Goal: Information Seeking & Learning: Learn about a topic

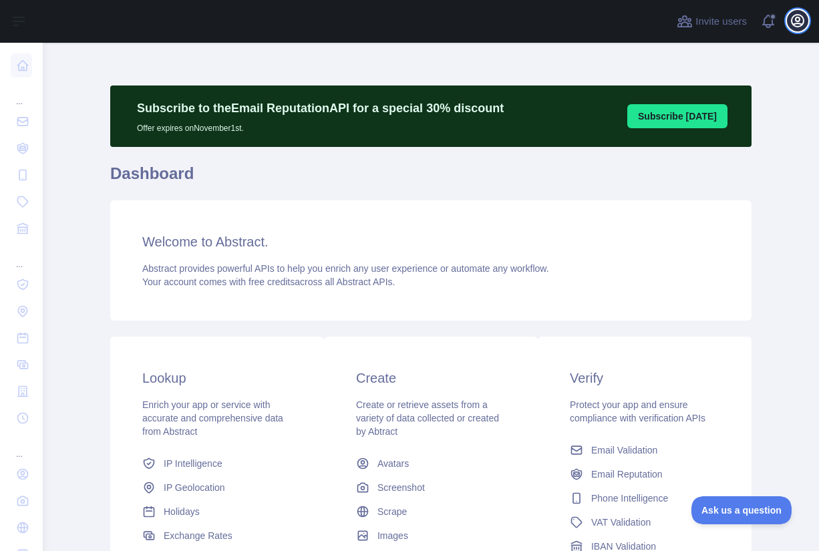
click at [798, 23] on icon "button" at bounding box center [798, 21] width 12 height 12
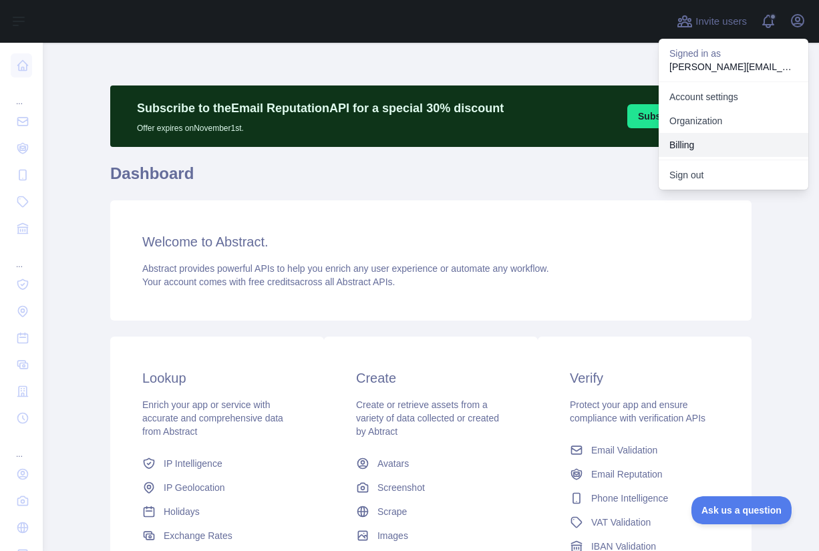
click at [710, 144] on button "Billing" at bounding box center [734, 145] width 150 height 24
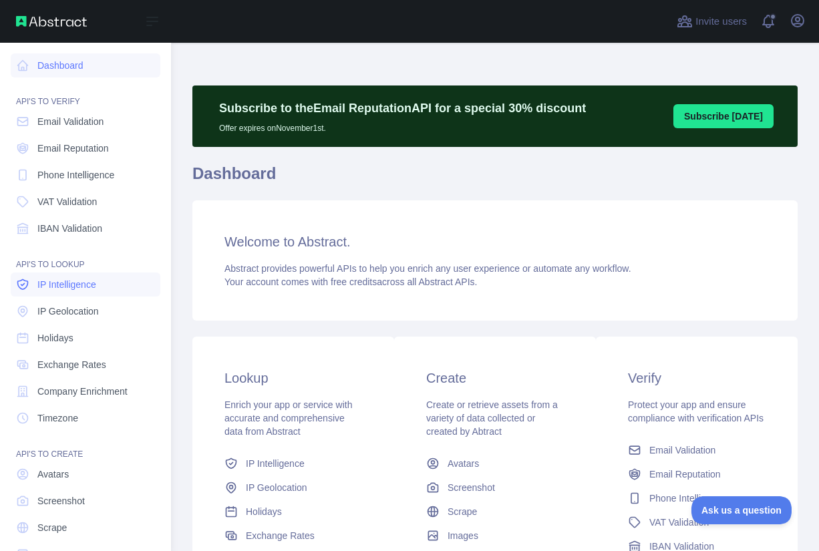
click at [94, 291] on link "IP Intelligence" at bounding box center [86, 285] width 150 height 24
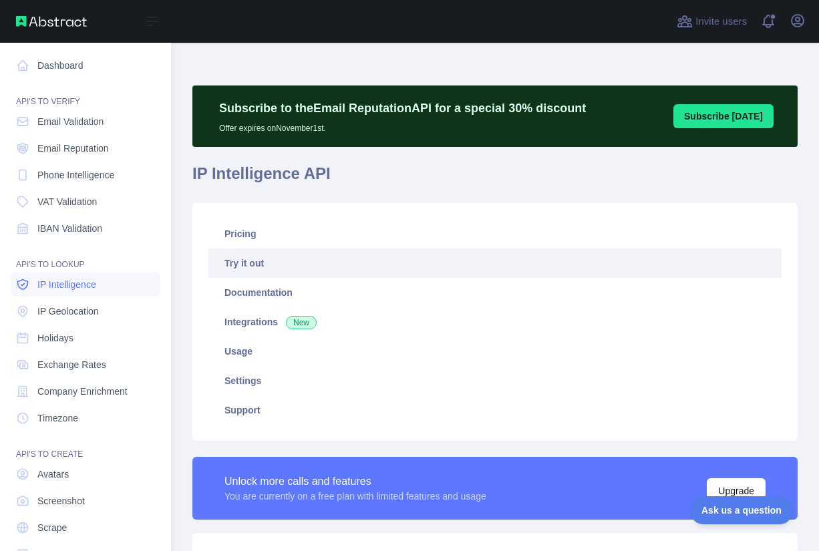
type textarea "**********"
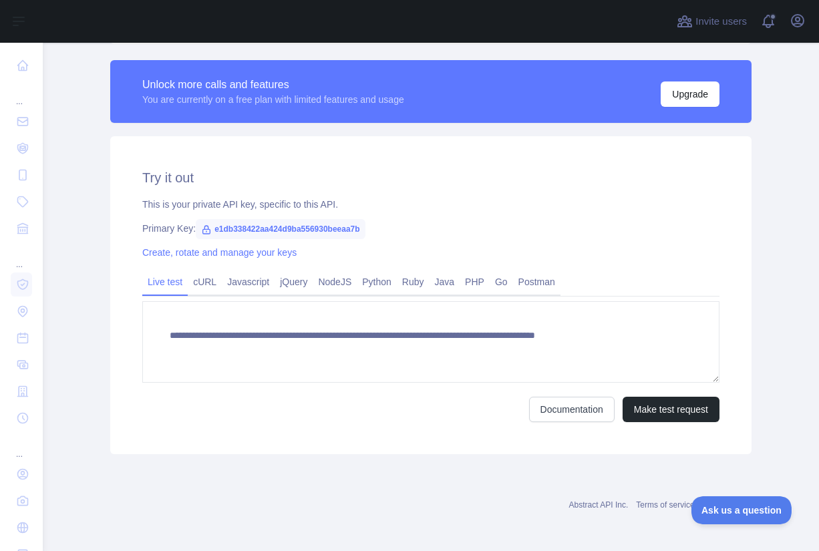
scroll to position [399, 0]
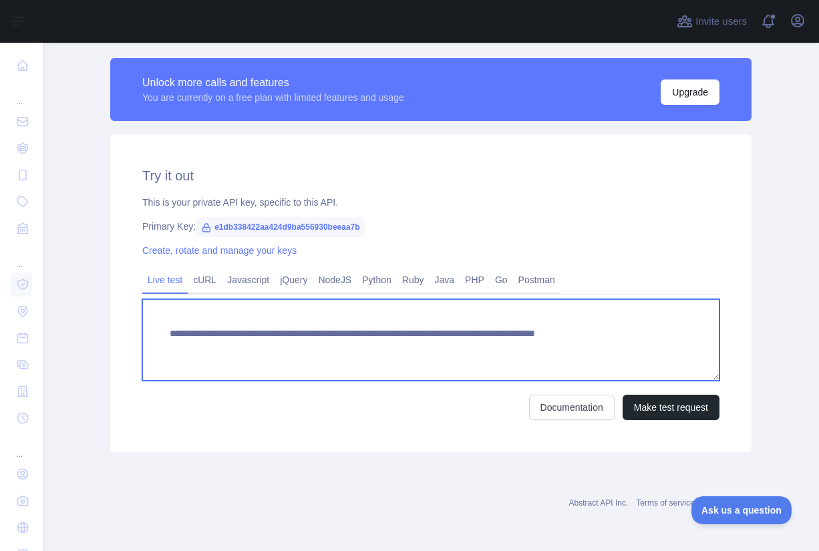
drag, startPoint x: 705, startPoint y: 329, endPoint x: 629, endPoint y: 332, distance: 75.5
click at [629, 332] on textarea "**********" at bounding box center [430, 339] width 577 height 81
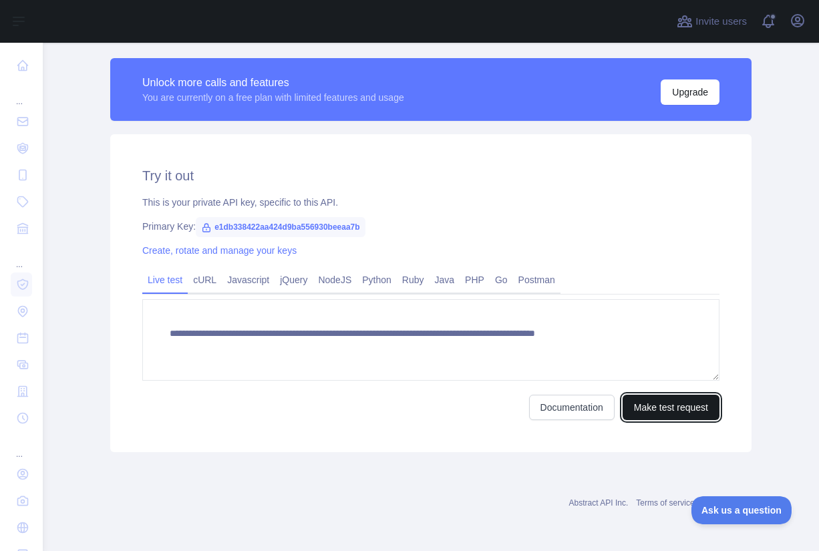
click at [671, 414] on button "Make test request" at bounding box center [671, 407] width 97 height 25
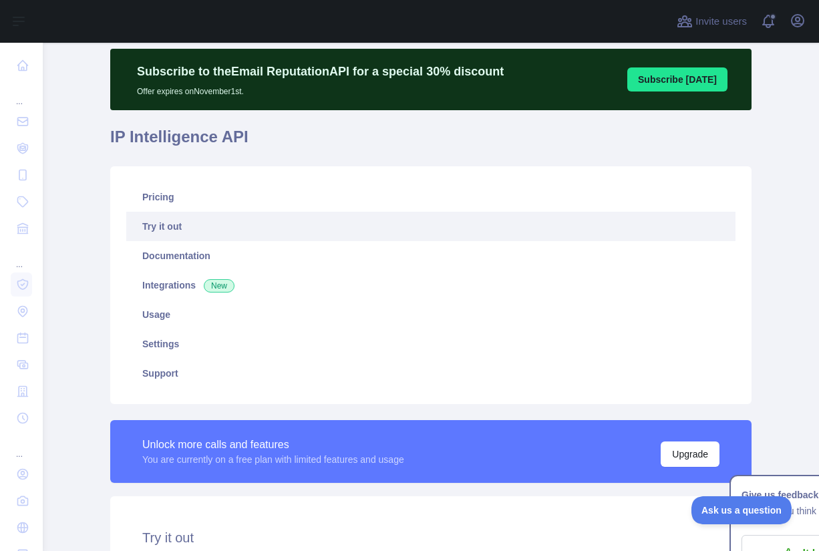
scroll to position [0, 0]
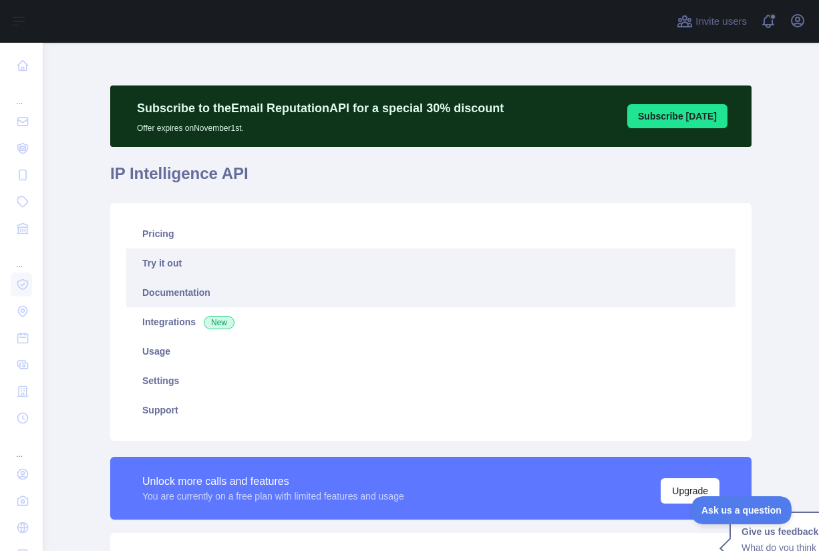
click at [223, 301] on link "Documentation" at bounding box center [430, 292] width 609 height 29
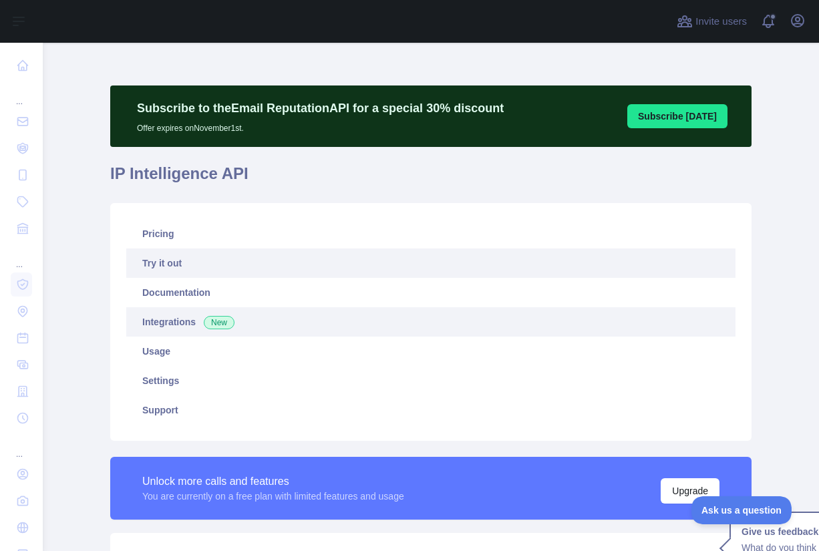
click at [165, 319] on link "Integrations New" at bounding box center [430, 321] width 609 height 29
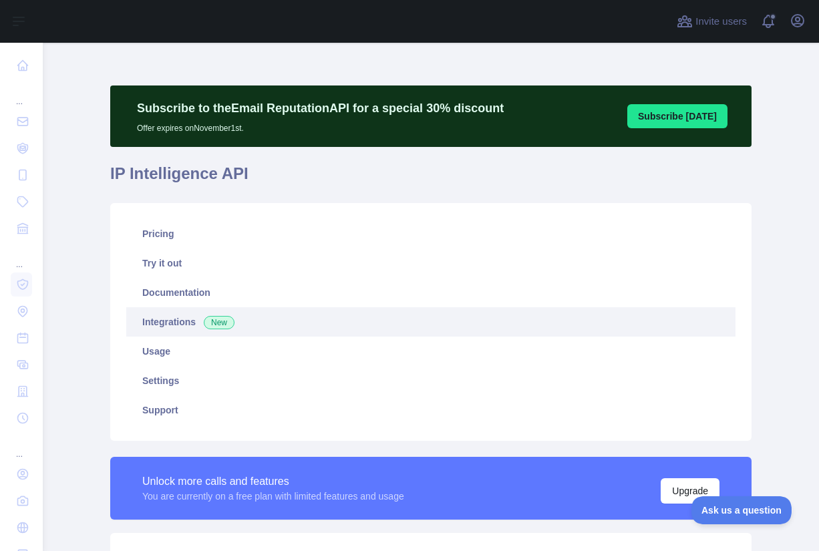
click at [167, 321] on link "Integrations New" at bounding box center [430, 321] width 609 height 29
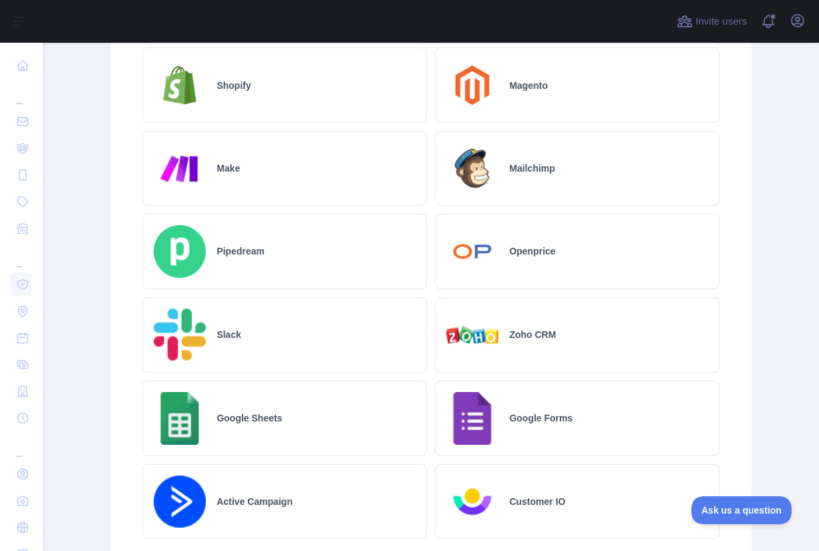
scroll to position [1073, 0]
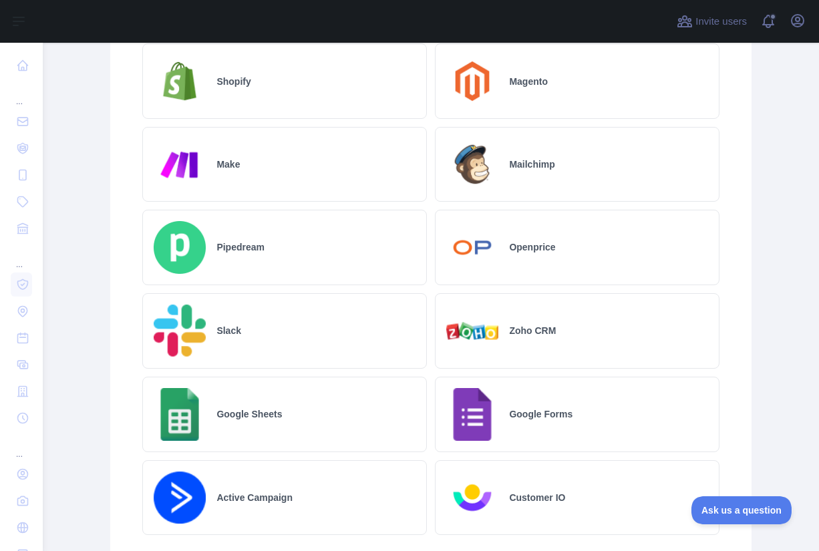
click at [283, 409] on div "Google Sheets" at bounding box center [284, 414] width 285 height 75
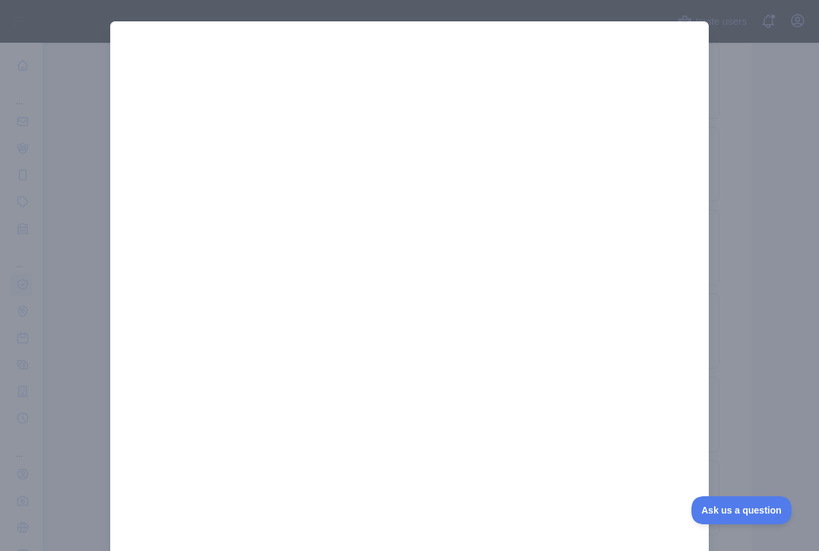
click at [101, 307] on div at bounding box center [409, 275] width 819 height 551
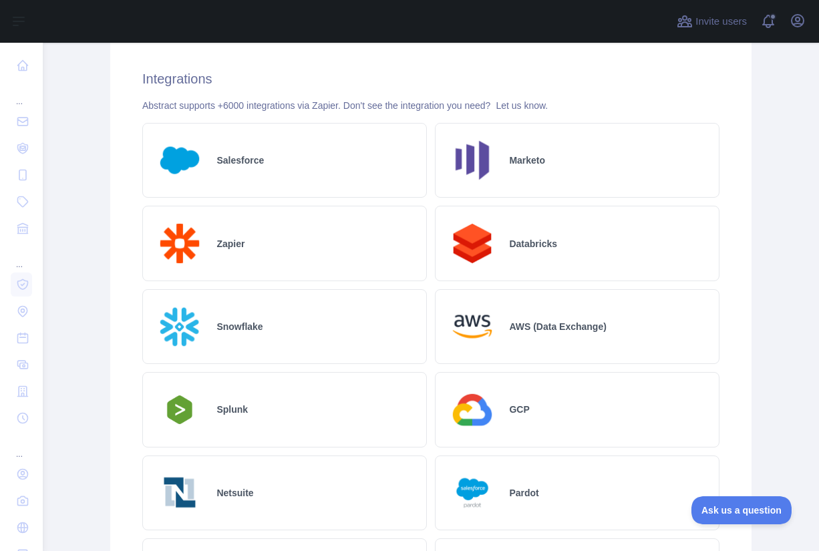
scroll to position [493, 0]
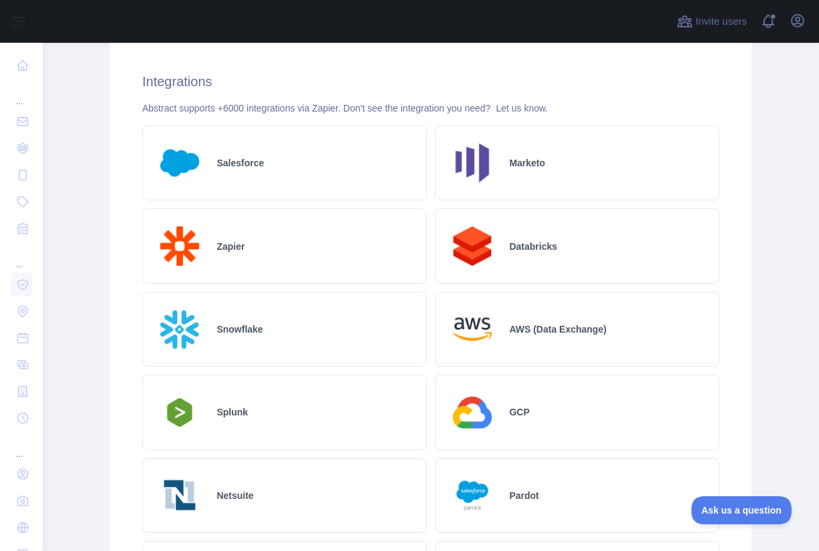
click at [240, 184] on div "Salesforce" at bounding box center [284, 163] width 285 height 75
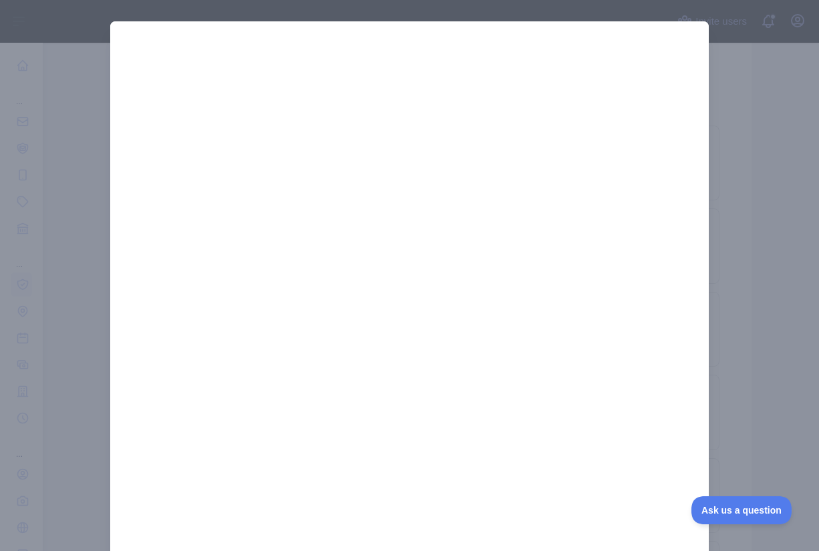
click at [57, 186] on div at bounding box center [409, 275] width 819 height 551
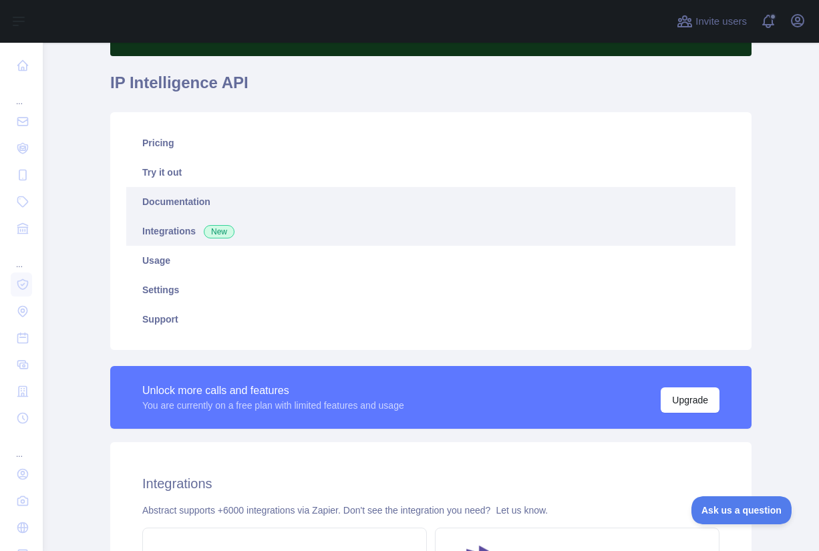
scroll to position [94, 0]
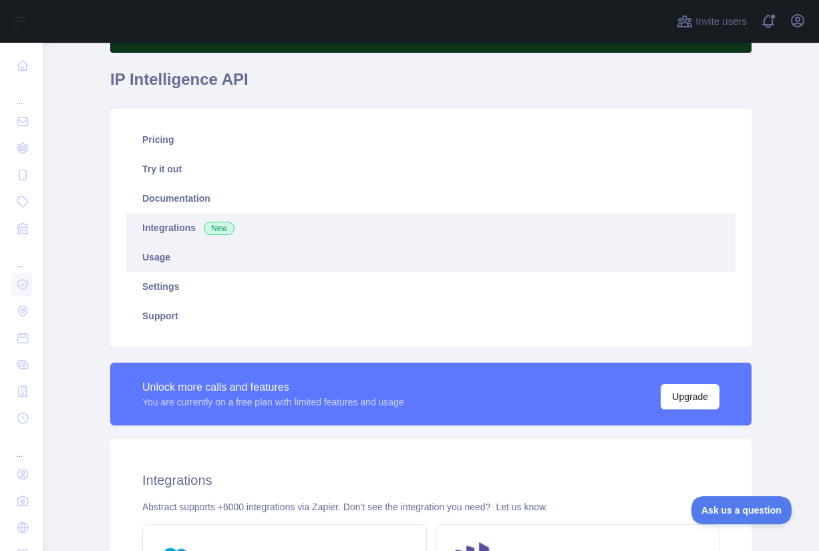
click at [186, 258] on link "Usage" at bounding box center [430, 256] width 609 height 29
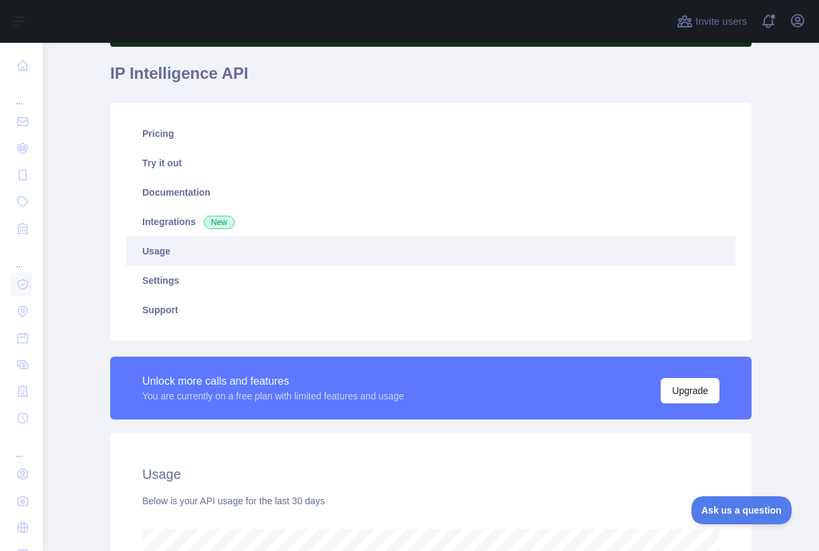
scroll to position [90, 0]
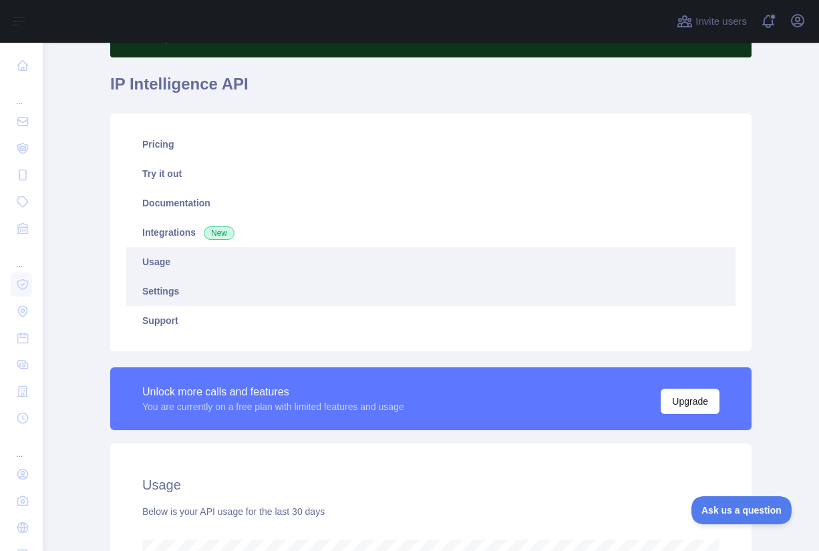
click at [220, 295] on link "Settings" at bounding box center [430, 291] width 609 height 29
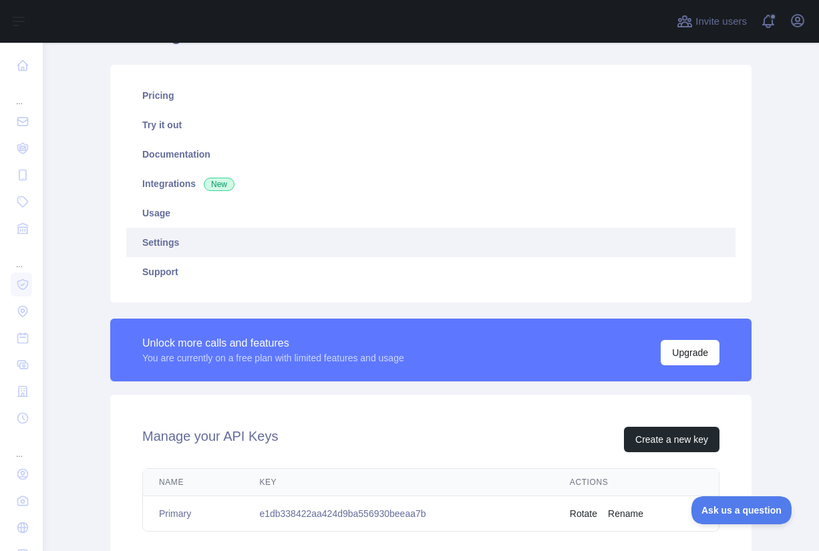
scroll to position [134, 0]
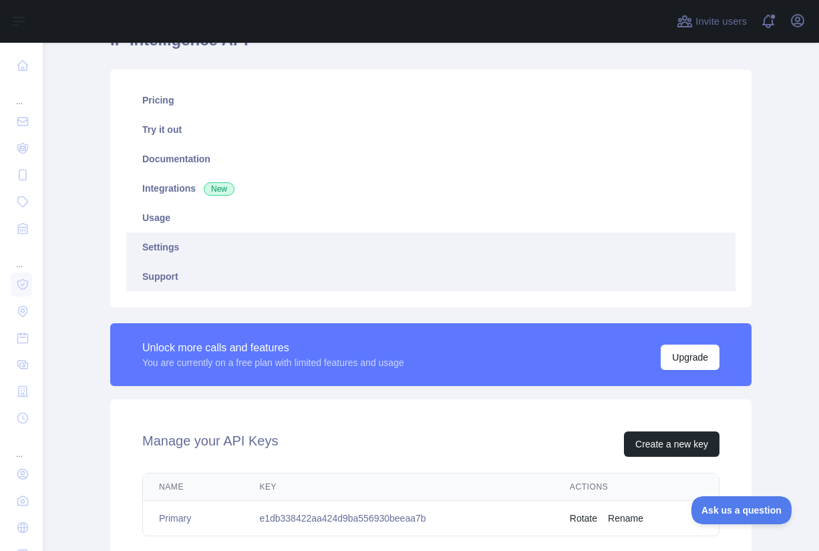
click at [177, 268] on link "Support" at bounding box center [430, 276] width 609 height 29
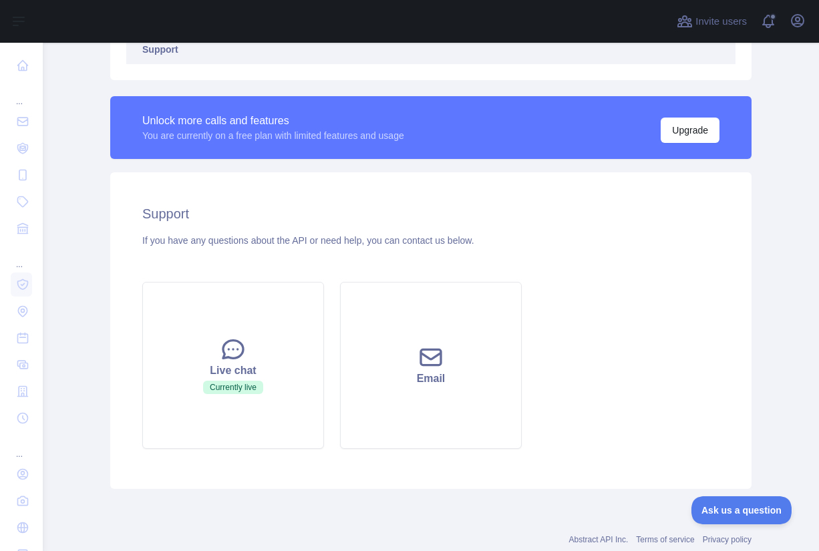
scroll to position [359, 0]
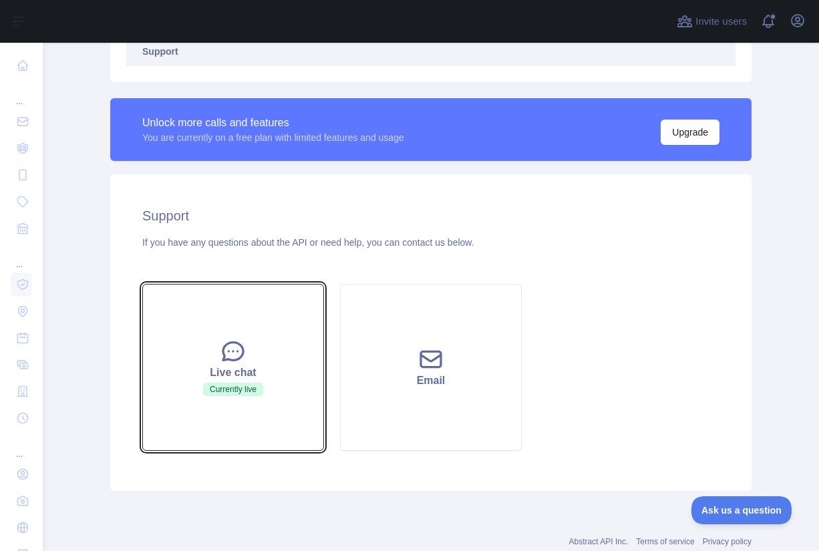
click at [245, 310] on button "Live chat Currently live" at bounding box center [233, 367] width 182 height 167
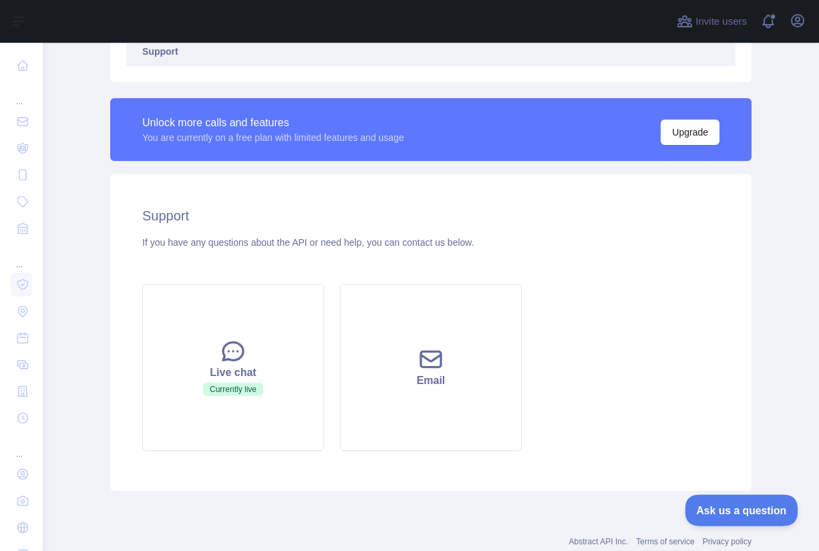
click at [711, 510] on span "Ask us a question" at bounding box center [735, 508] width 100 height 9
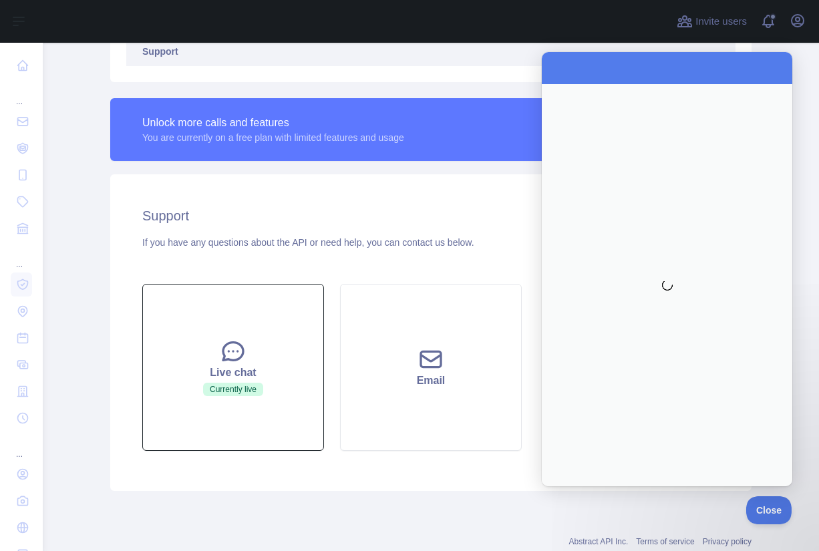
scroll to position [0, 0]
click at [310, 407] on button "Live chat Currently live" at bounding box center [233, 367] width 182 height 167
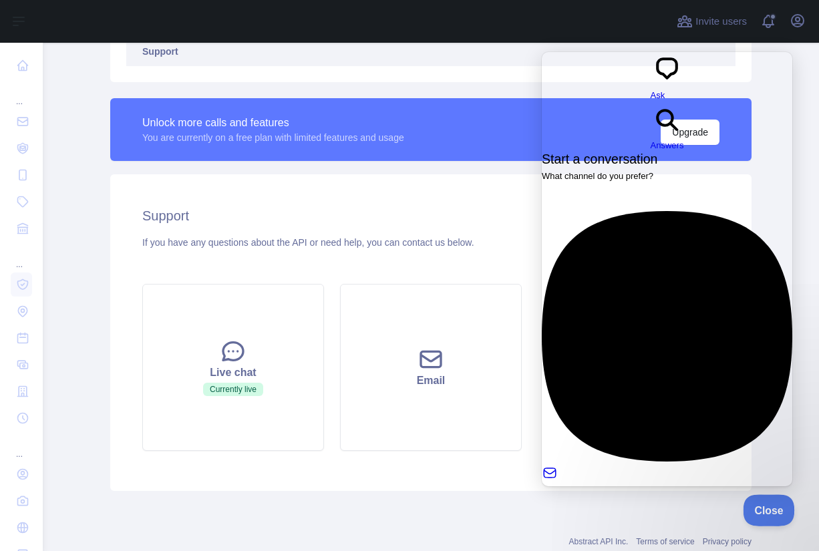
click at [764, 507] on span "Close" at bounding box center [765, 508] width 45 height 9
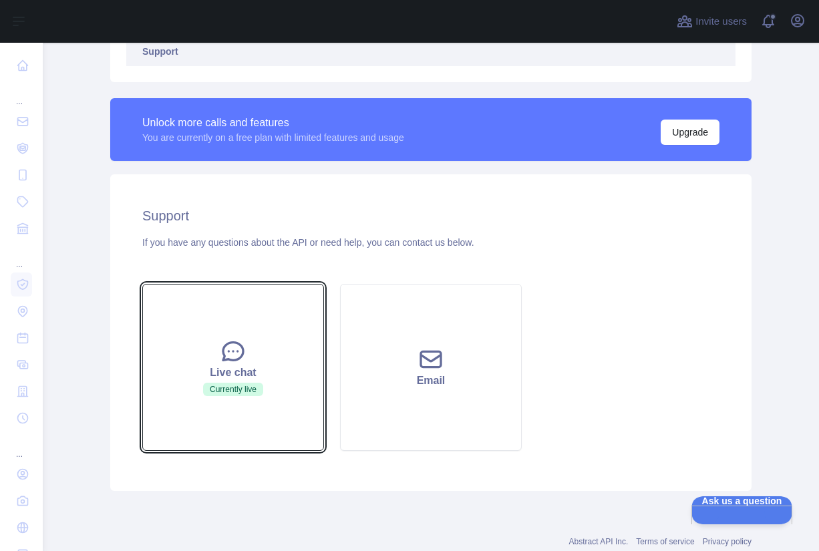
click at [210, 341] on button "Live chat Currently live" at bounding box center [233, 367] width 182 height 167
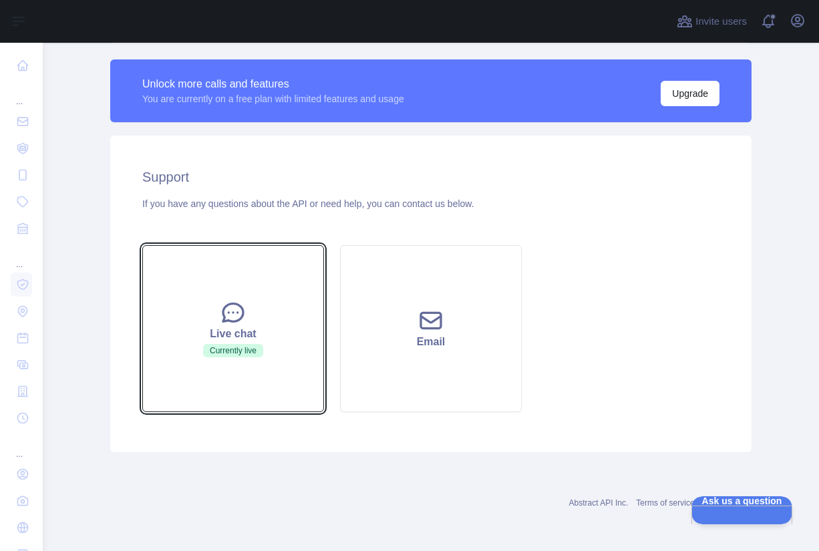
click at [226, 321] on icon at bounding box center [233, 313] width 20 height 18
click at [248, 368] on button "Live chat Currently live" at bounding box center [233, 328] width 182 height 167
click at [234, 312] on icon at bounding box center [233, 313] width 20 height 18
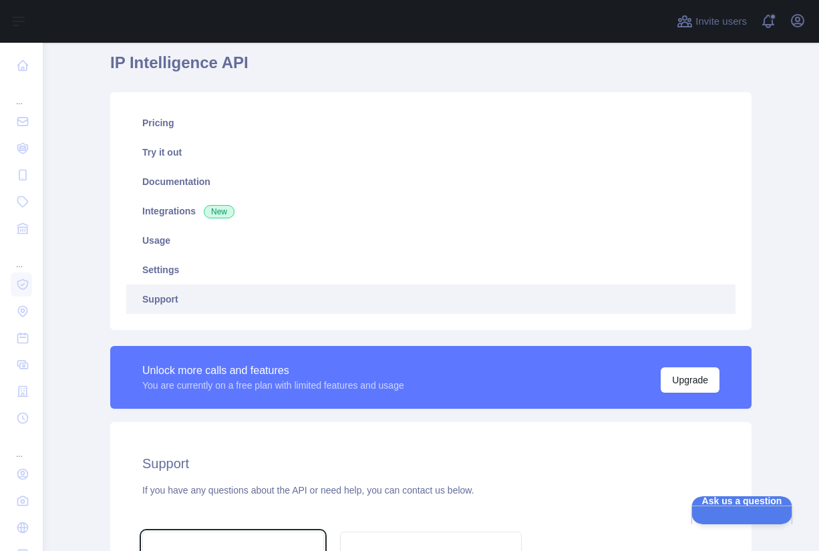
scroll to position [88, 0]
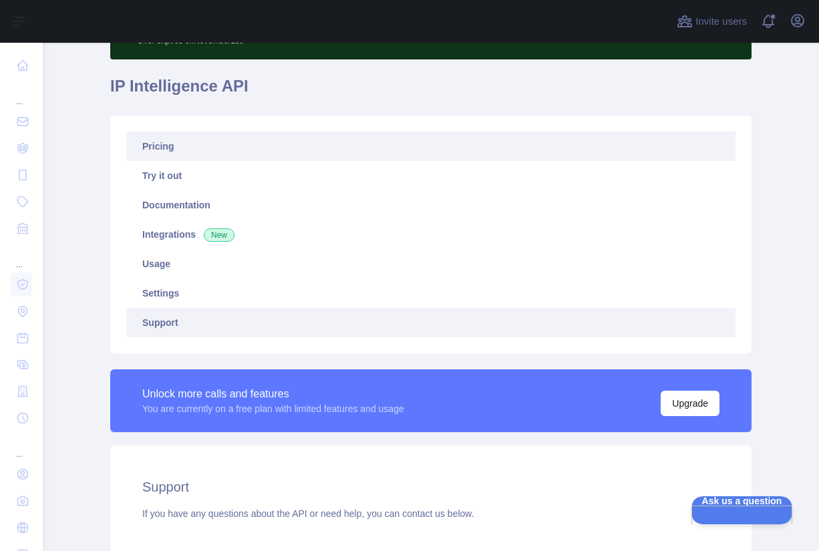
click at [188, 137] on link "Pricing" at bounding box center [430, 146] width 609 height 29
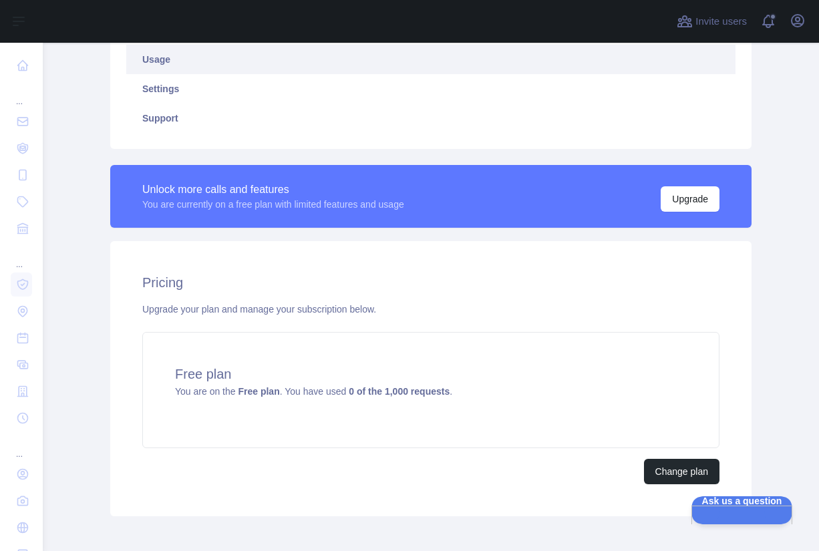
scroll to position [356, 0]
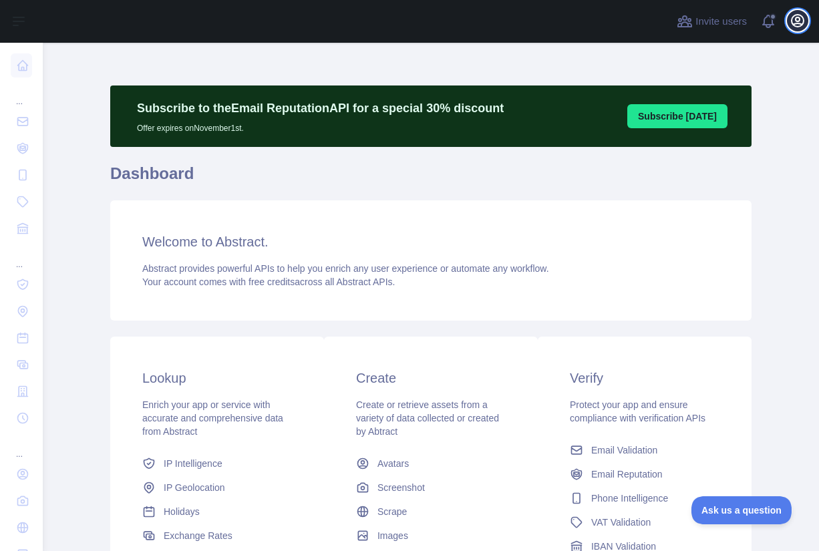
click at [796, 19] on icon "button" at bounding box center [798, 21] width 16 height 16
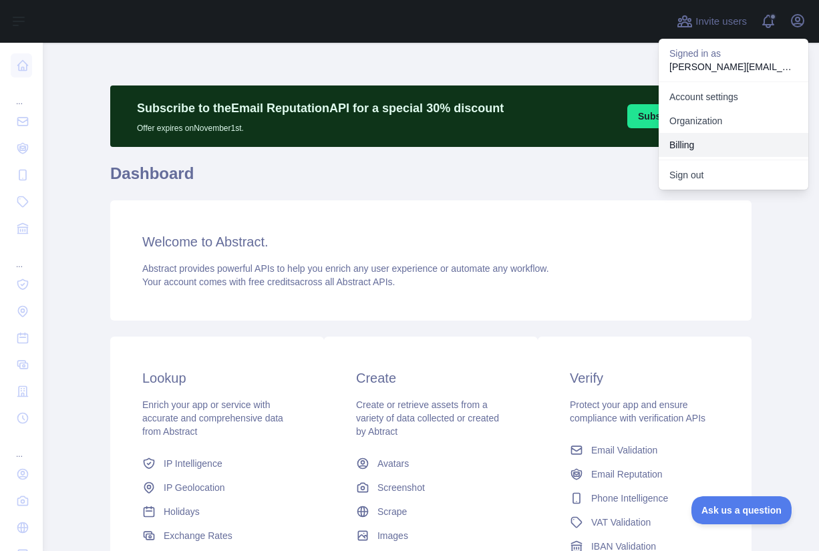
click at [692, 150] on button "Billing" at bounding box center [734, 145] width 150 height 24
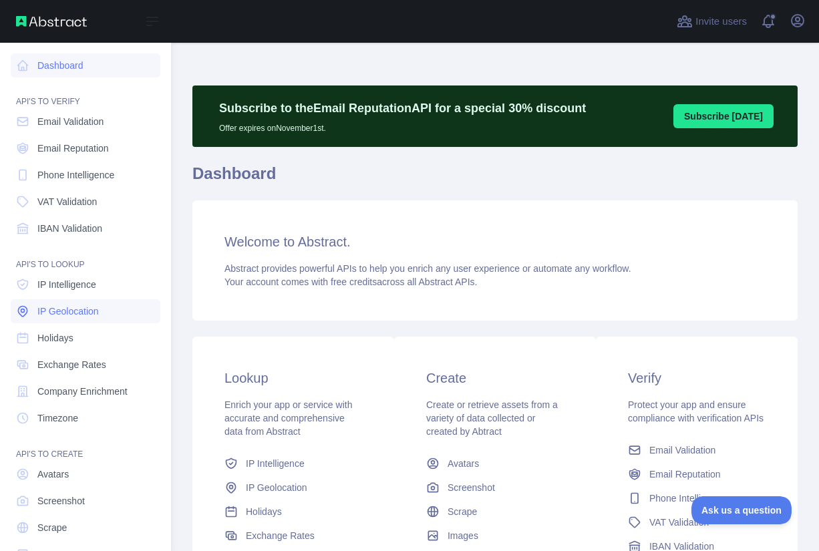
click at [73, 311] on span "IP Geolocation" at bounding box center [67, 311] width 61 height 13
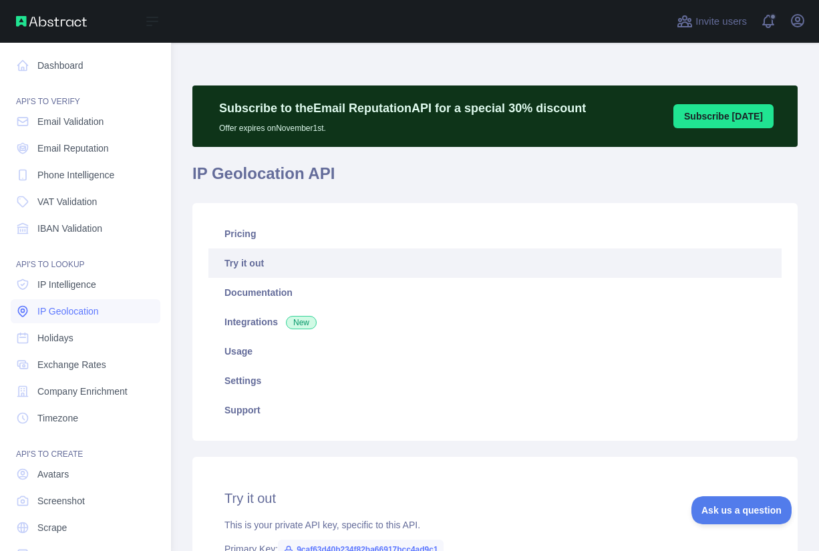
type textarea "**********"
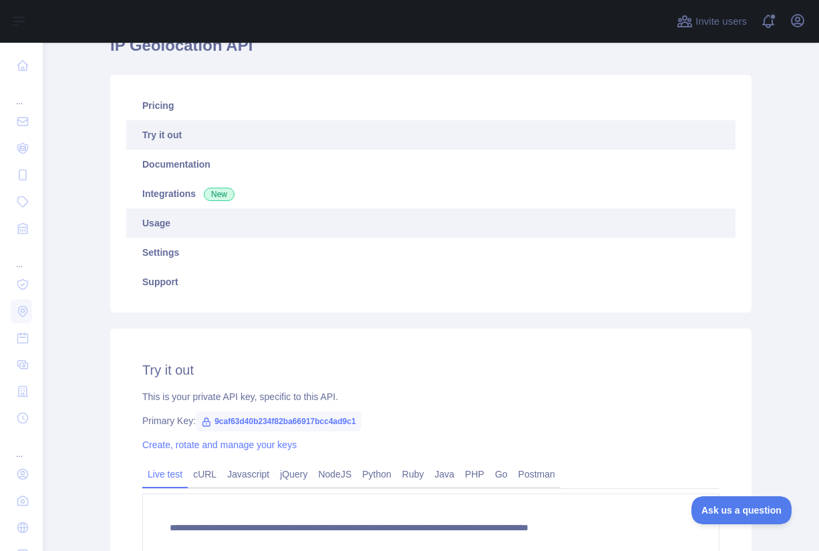
scroll to position [119, 0]
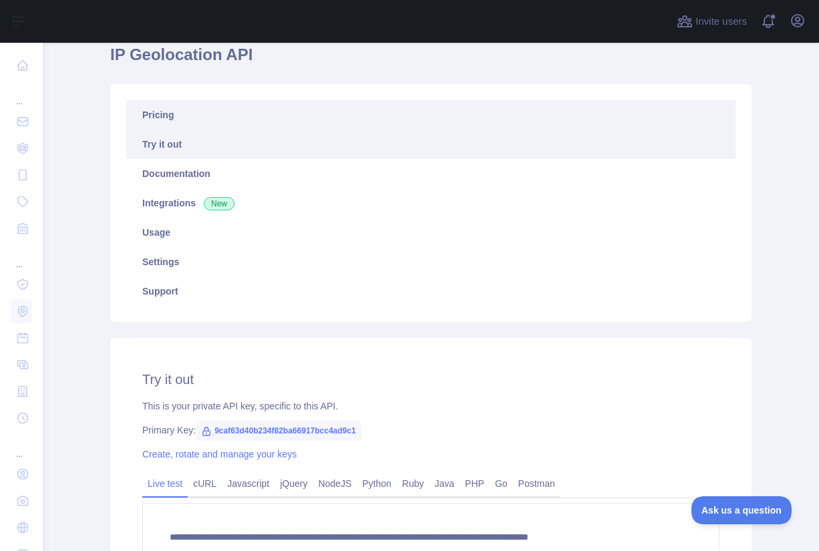
click at [181, 120] on link "Pricing" at bounding box center [430, 114] width 609 height 29
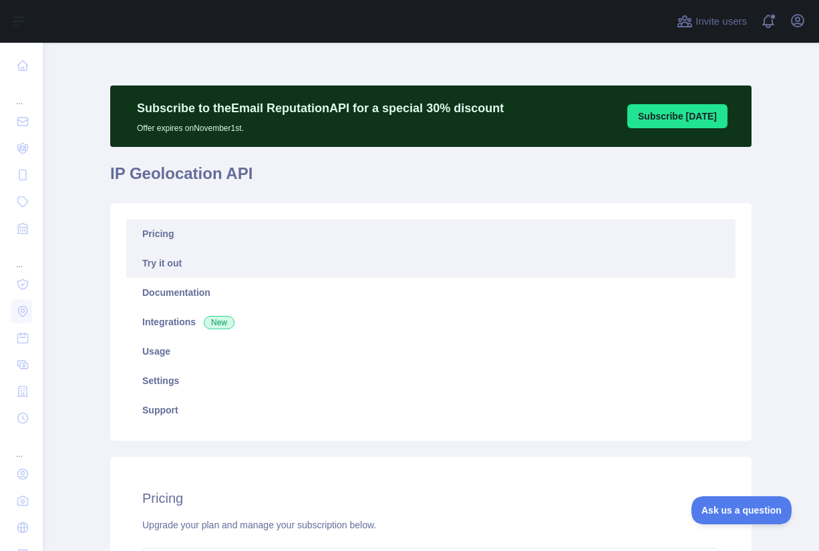
click at [173, 263] on link "Try it out" at bounding box center [430, 262] width 609 height 29
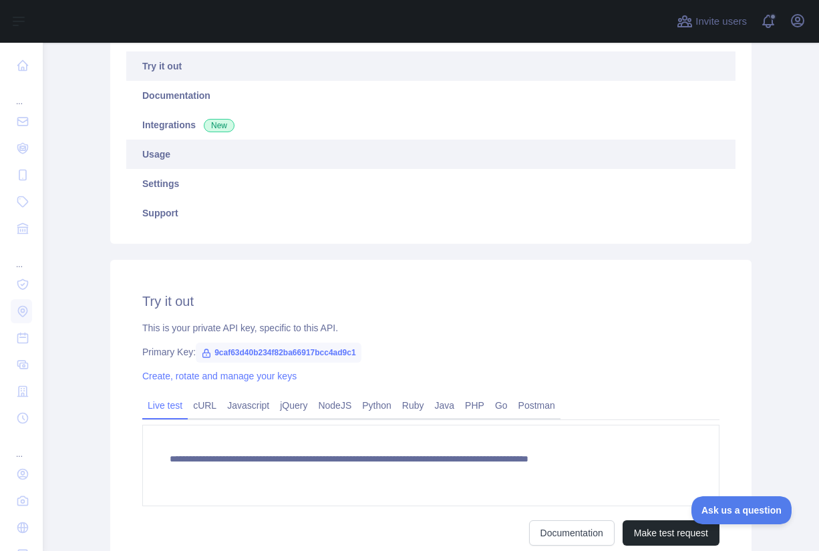
scroll to position [257, 0]
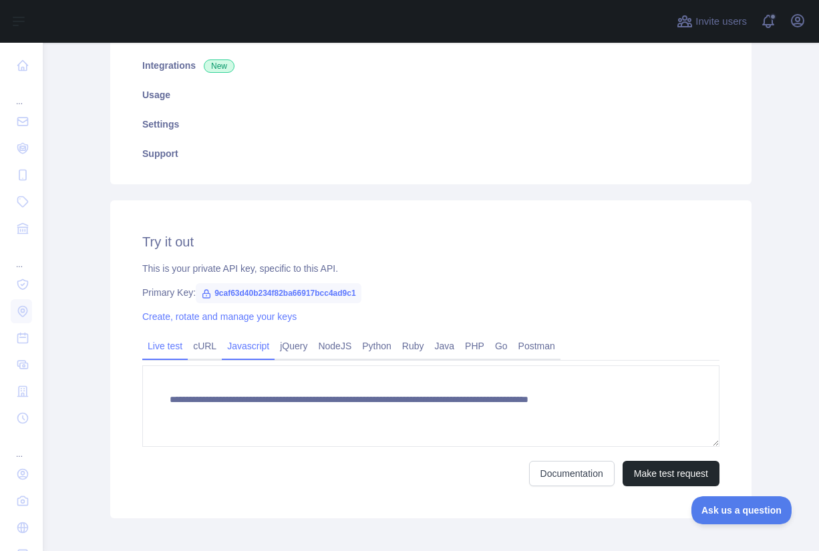
click at [257, 346] on link "Javascript" at bounding box center [248, 345] width 53 height 21
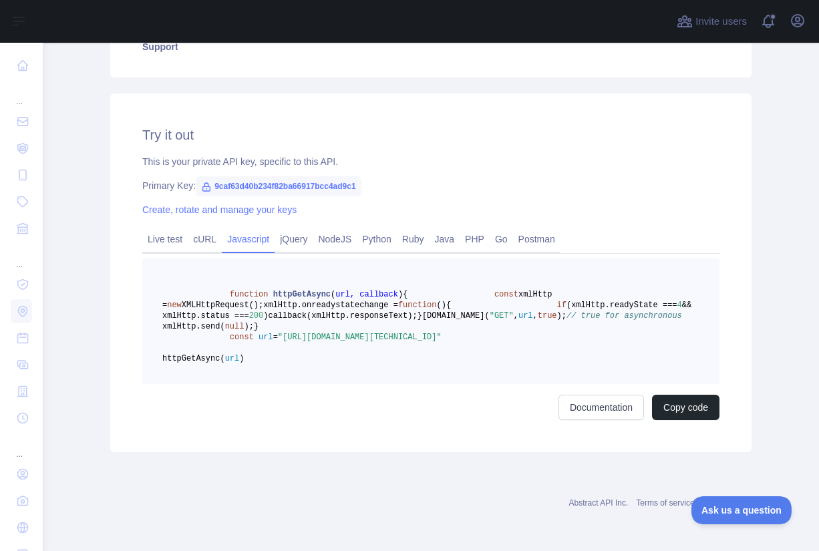
scroll to position [415, 0]
click at [346, 228] on link "NodeJS" at bounding box center [335, 238] width 44 height 21
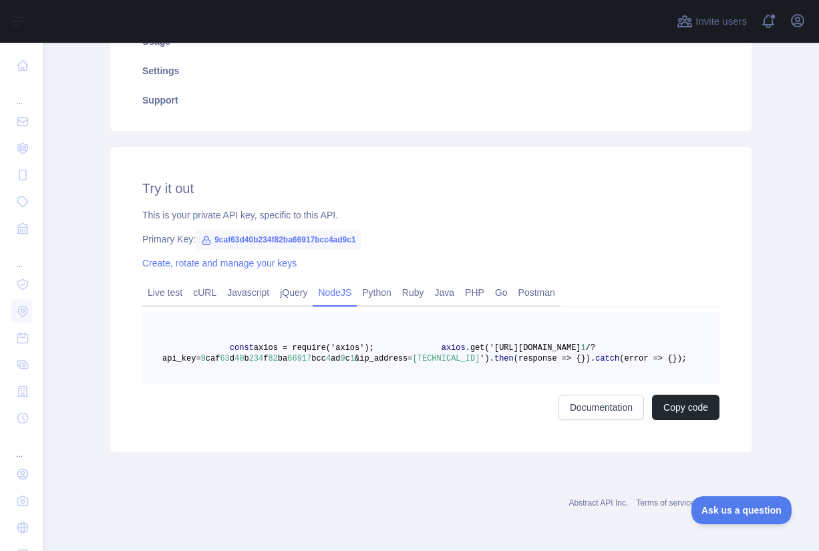
scroll to position [363, 0]
click at [304, 282] on link "jQuery" at bounding box center [294, 292] width 38 height 21
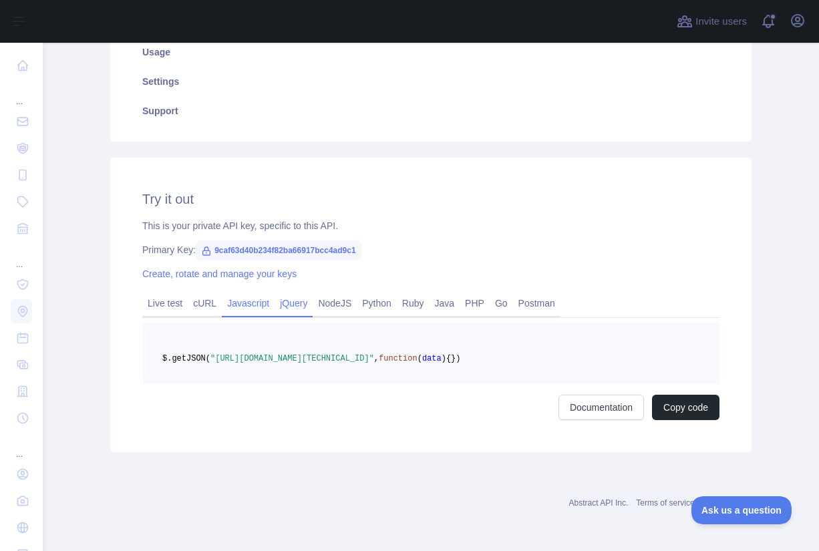
click at [247, 293] on link "Javascript" at bounding box center [248, 303] width 53 height 21
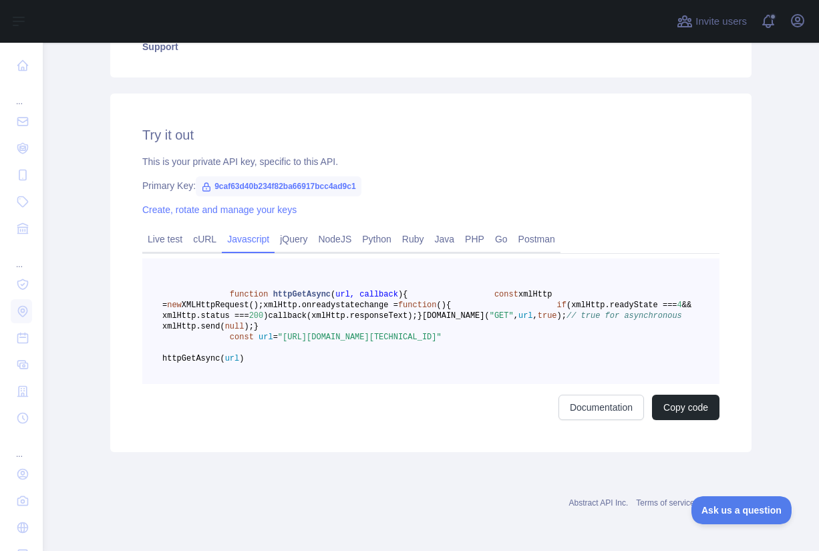
scroll to position [408, 0]
click at [598, 420] on link "Documentation" at bounding box center [601, 407] width 86 height 25
click at [678, 420] on button "Copy code" at bounding box center [685, 407] width 67 height 25
click at [284, 176] on span "9caf63d40b234f82ba66917bcc4ad9c1" at bounding box center [279, 186] width 166 height 20
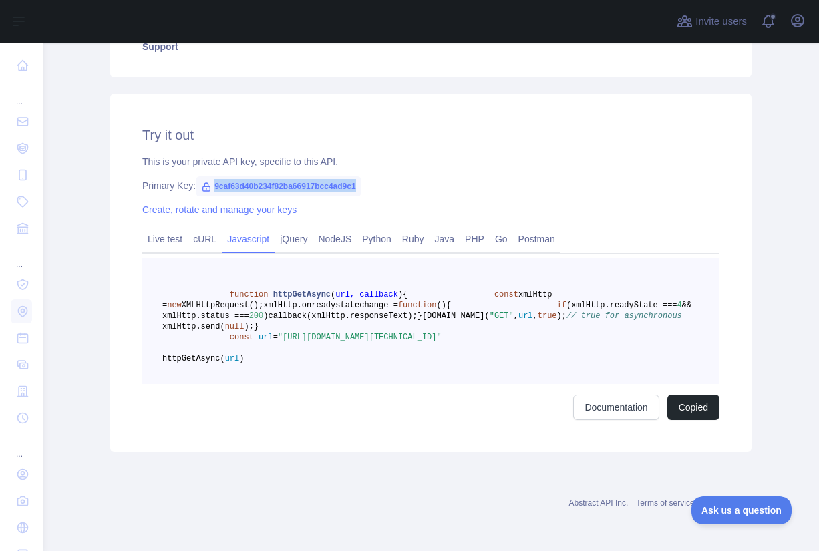
copy span "9caf63d40b234f82ba66917bcc4ad9c1"
drag, startPoint x: 496, startPoint y: 367, endPoint x: 290, endPoint y: 355, distance: 206.7
click at [290, 355] on pre "function httpGetAsync ( url, callback ) { const xmlHttp = new XMLHttpRequest();…" at bounding box center [430, 322] width 577 height 126
copy span ""https://ipgeolocation.abstractapi.com/v1/?api_key=9caf63d40b234f82ba66917bcc4a…"
click at [452, 384] on pre "function httpGetAsync ( url, callback ) { const xmlHttp = new XMLHttpRequest();…" at bounding box center [430, 322] width 577 height 126
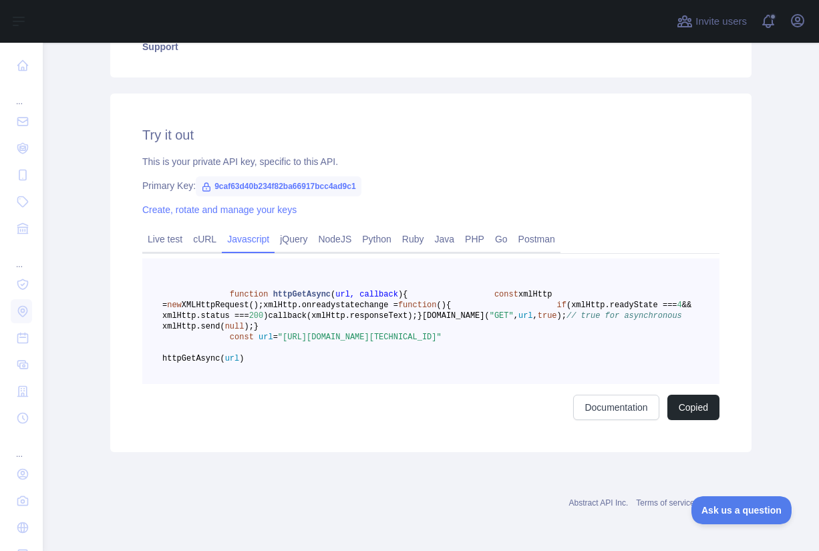
drag, startPoint x: 414, startPoint y: 365, endPoint x: 476, endPoint y: 369, distance: 61.5
click at [442, 342] on span ""https://ipgeolocation.abstractapi.com/v1/?api_key=9caf63d40b234f82ba66917bcc4a…" at bounding box center [360, 337] width 164 height 9
copy span "207.229.146.7"
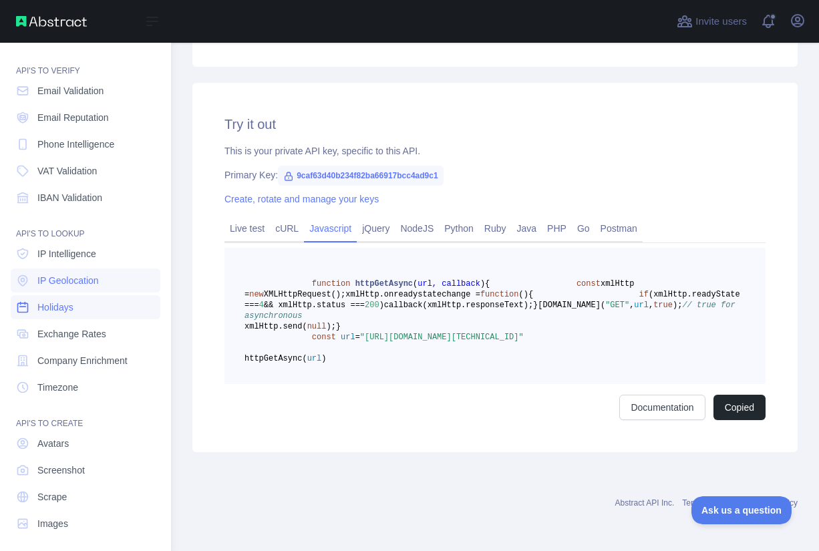
scroll to position [37, 0]
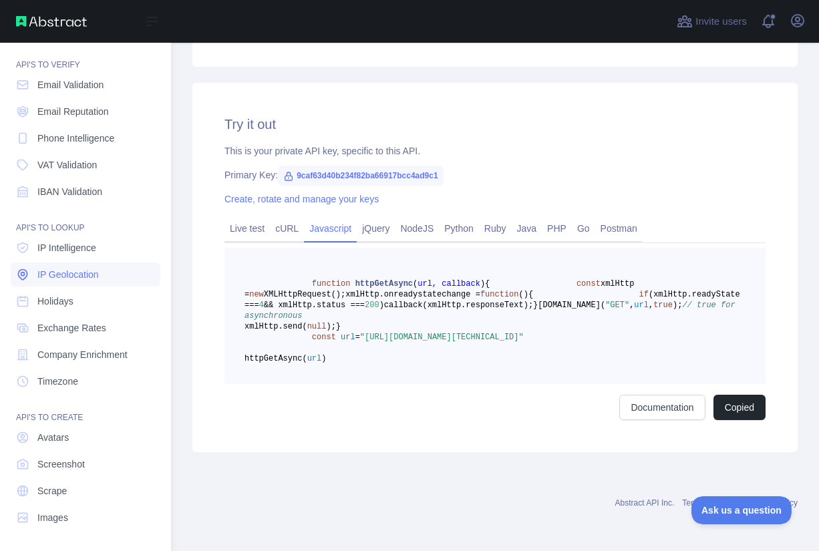
click at [68, 277] on span "IP Geolocation" at bounding box center [67, 274] width 61 height 13
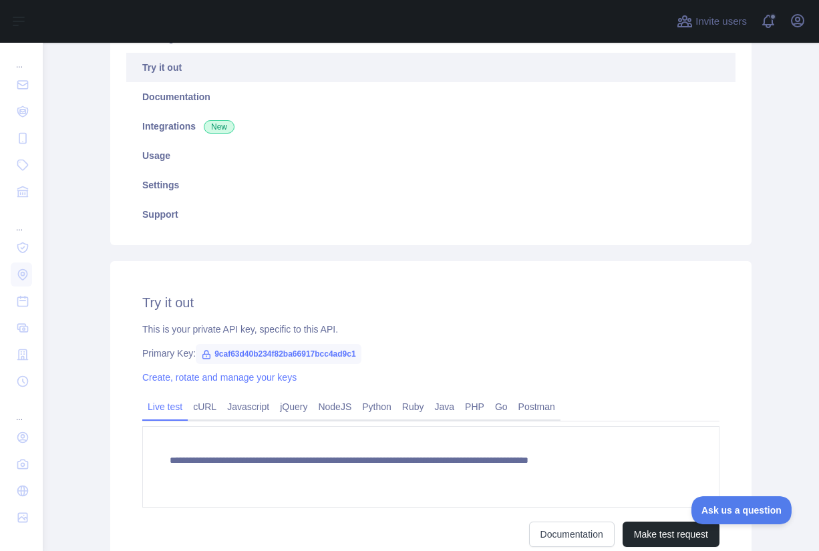
scroll to position [192, 0]
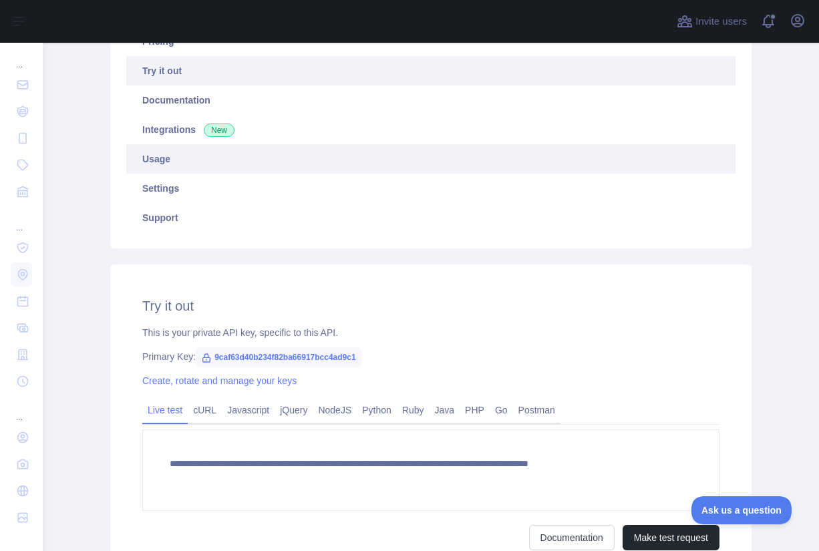
click at [182, 164] on link "Usage" at bounding box center [430, 158] width 609 height 29
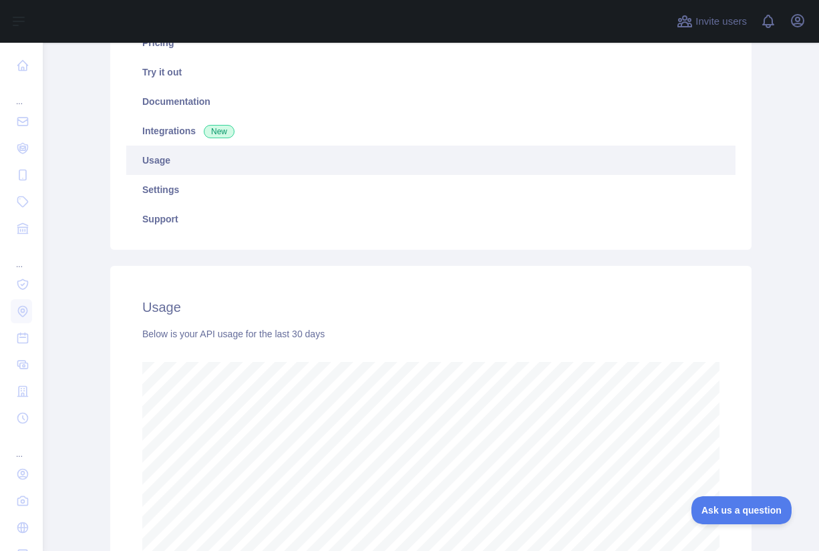
scroll to position [189, 0]
click at [298, 168] on link "Usage" at bounding box center [430, 162] width 609 height 29
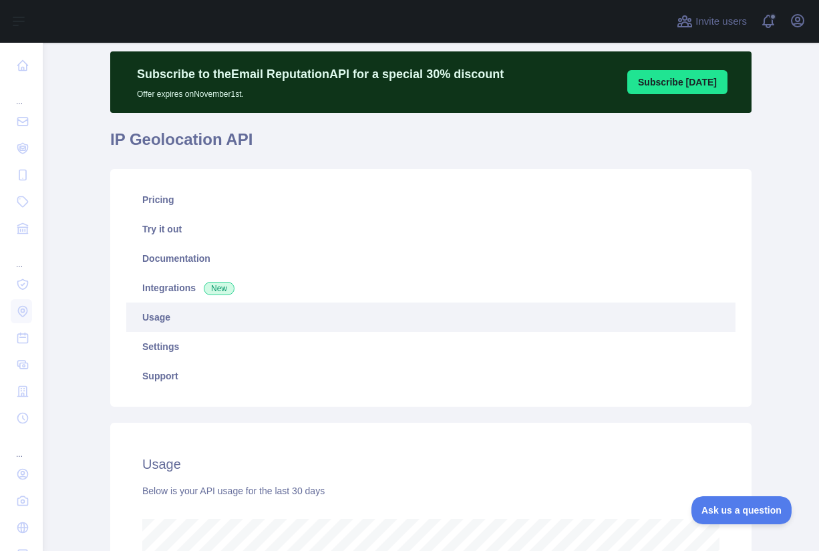
scroll to position [27, 0]
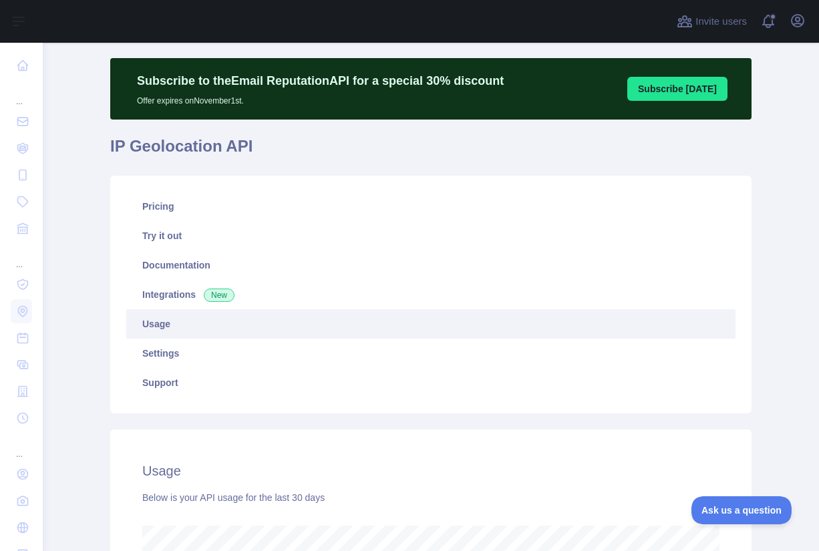
click at [313, 323] on link "Usage" at bounding box center [430, 323] width 609 height 29
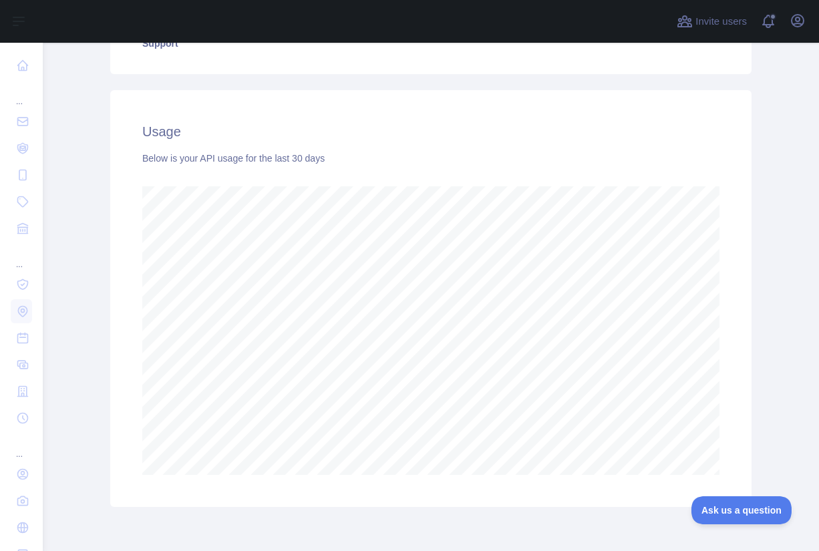
scroll to position [422, 0]
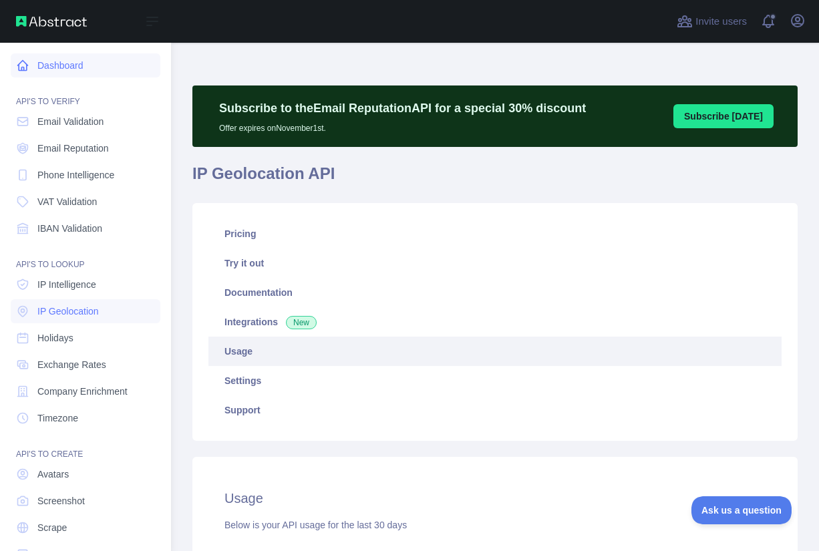
scroll to position [667494, 667354]
click at [74, 310] on span "IP Geolocation" at bounding box center [67, 311] width 61 height 13
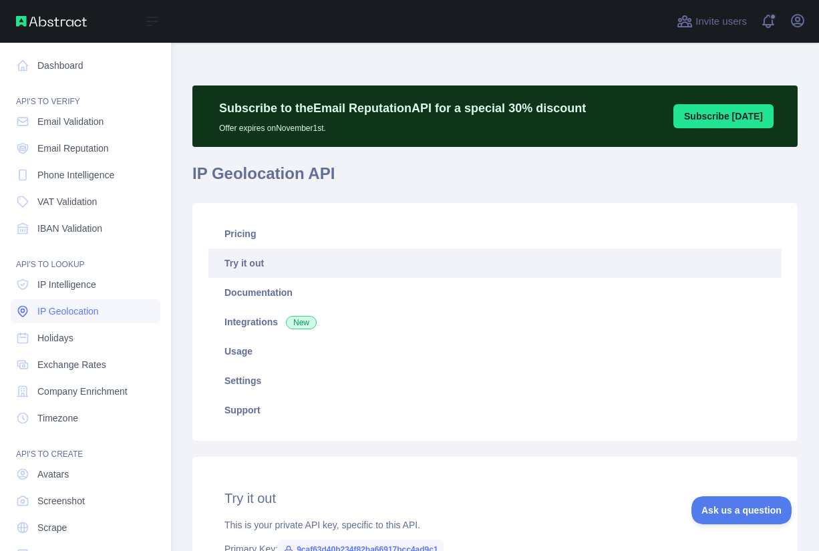
type textarea "**********"
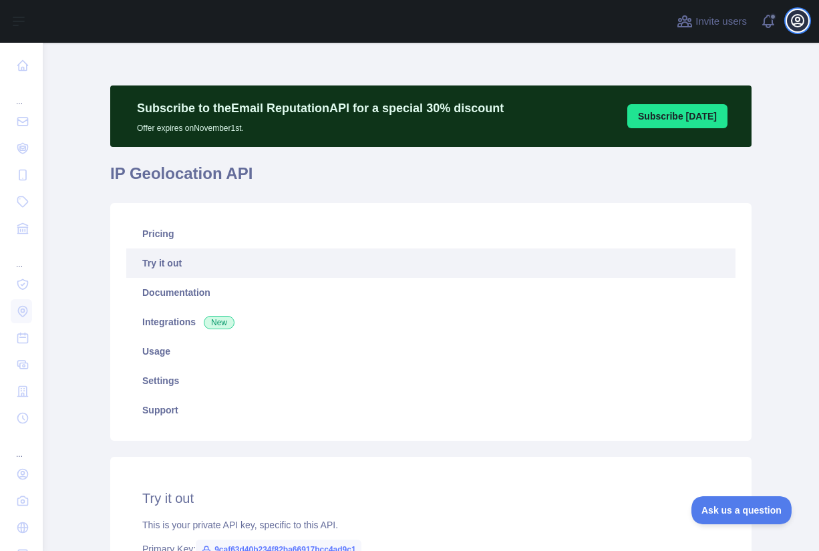
click at [795, 21] on icon "button" at bounding box center [798, 21] width 16 height 16
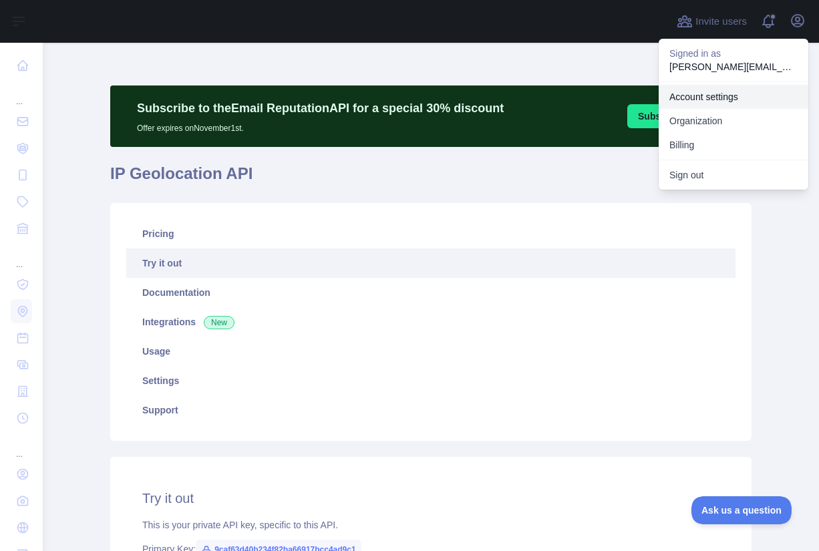
click at [725, 104] on link "Account settings" at bounding box center [734, 97] width 150 height 24
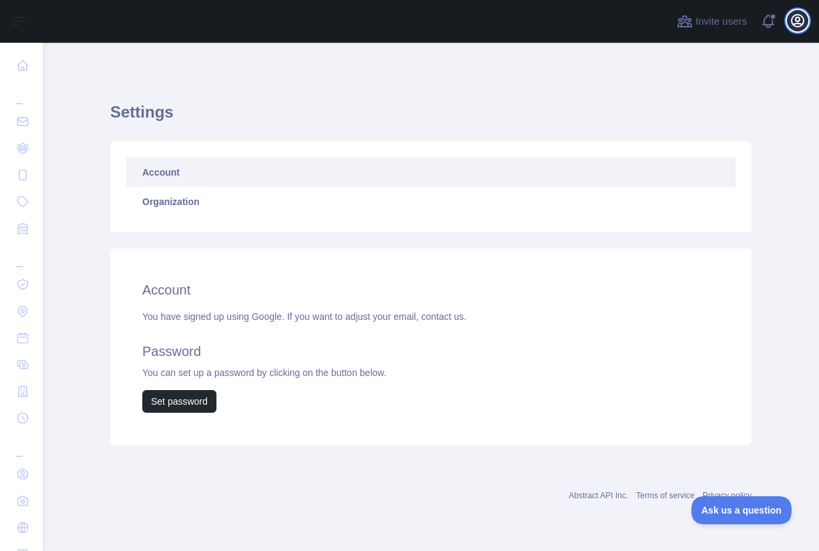
click at [802, 16] on icon "button" at bounding box center [798, 21] width 12 height 12
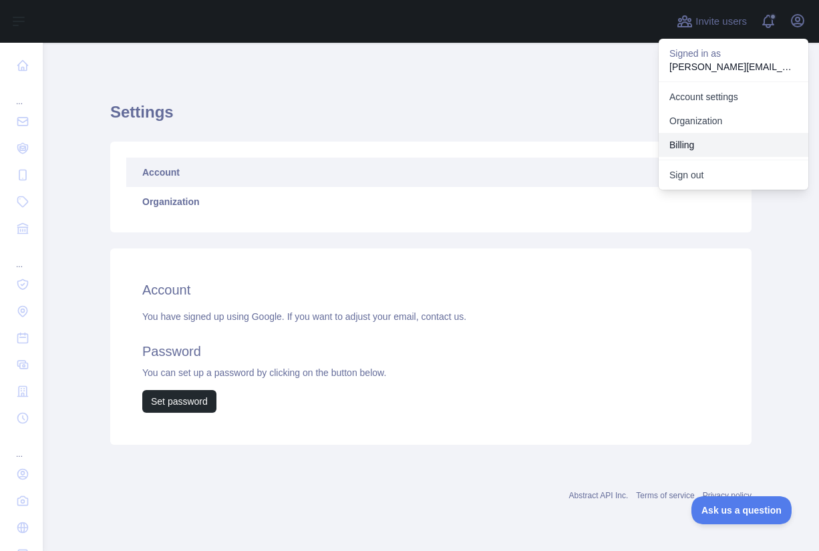
click at [733, 147] on button "Billing" at bounding box center [734, 145] width 150 height 24
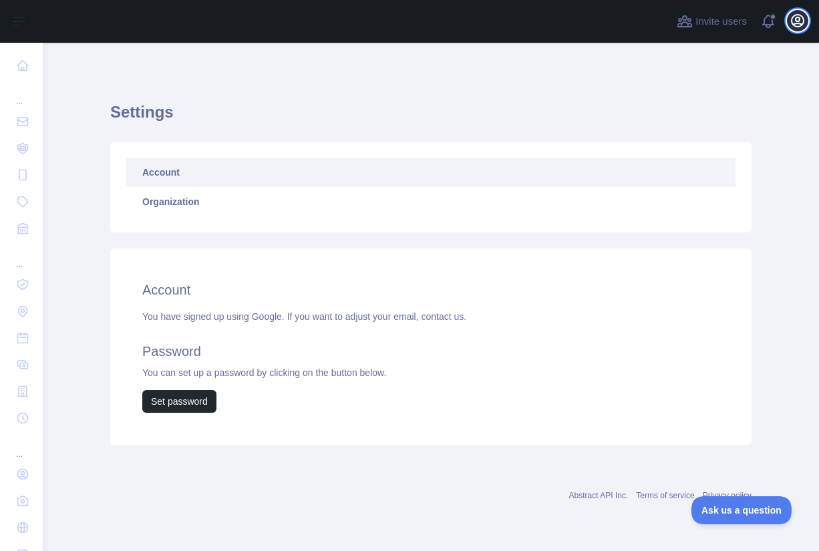
click at [794, 23] on icon "button" at bounding box center [798, 21] width 16 height 16
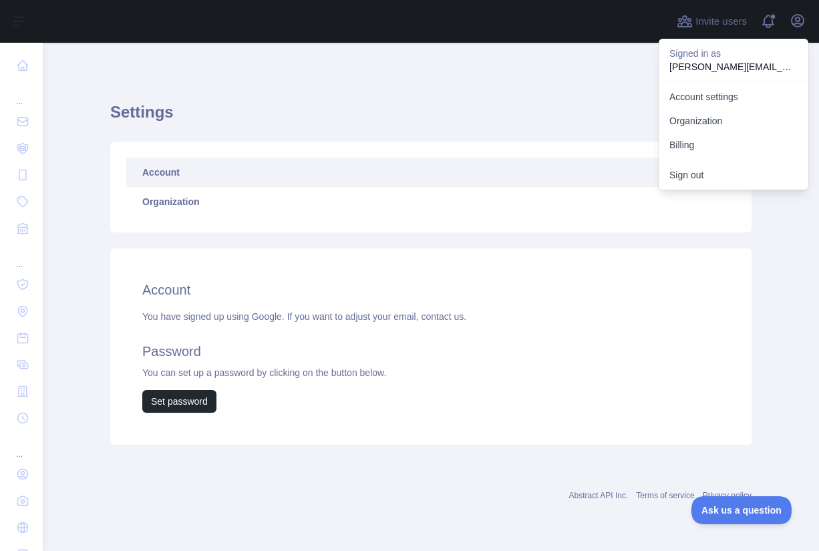
click at [409, 98] on div "Settings Account Organization Account You have signed up using Google. If you w…" at bounding box center [430, 269] width 641 height 389
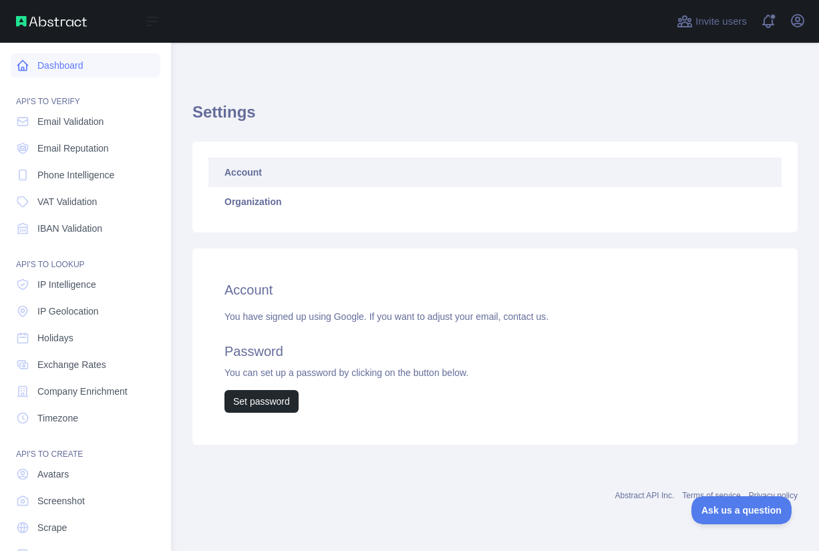
click at [84, 60] on link "Dashboard" at bounding box center [86, 65] width 150 height 24
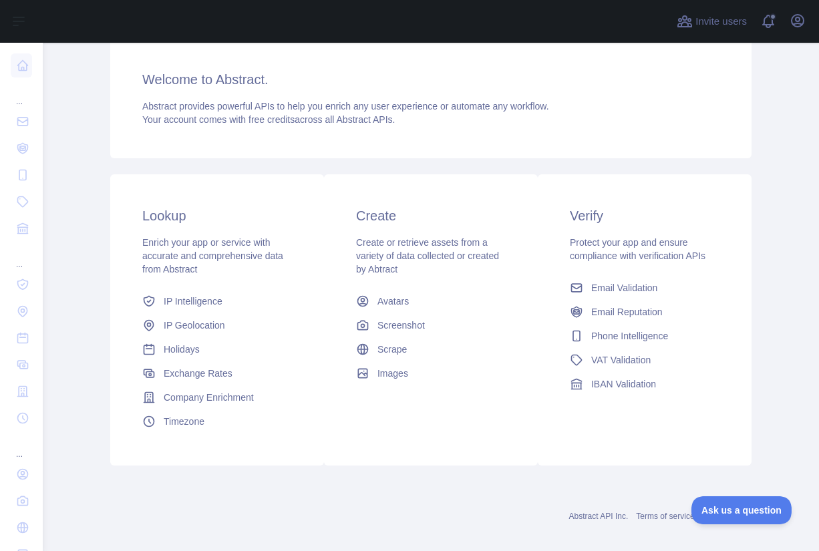
scroll to position [176, 0]
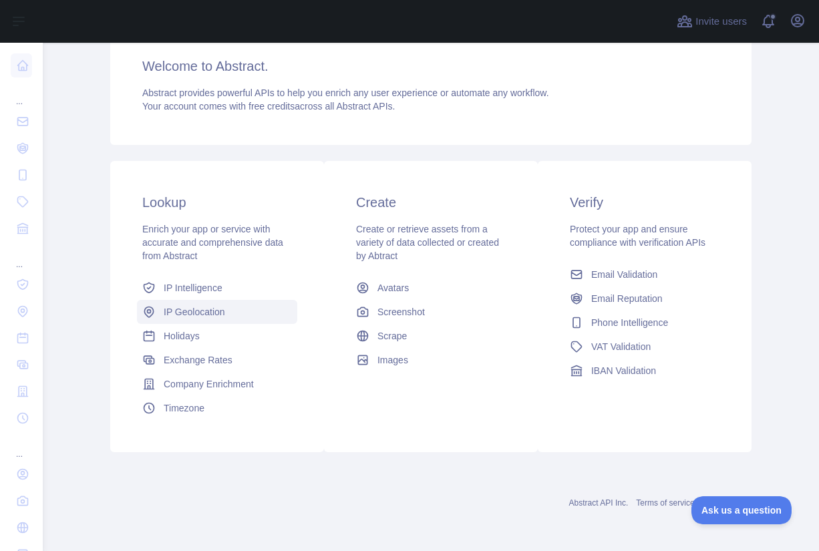
click at [214, 310] on span "IP Geolocation" at bounding box center [194, 311] width 61 height 13
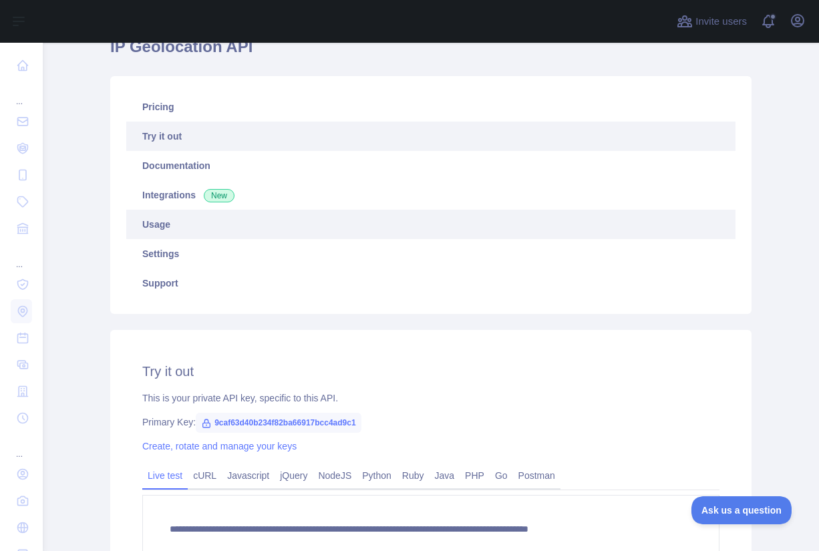
scroll to position [122, 0]
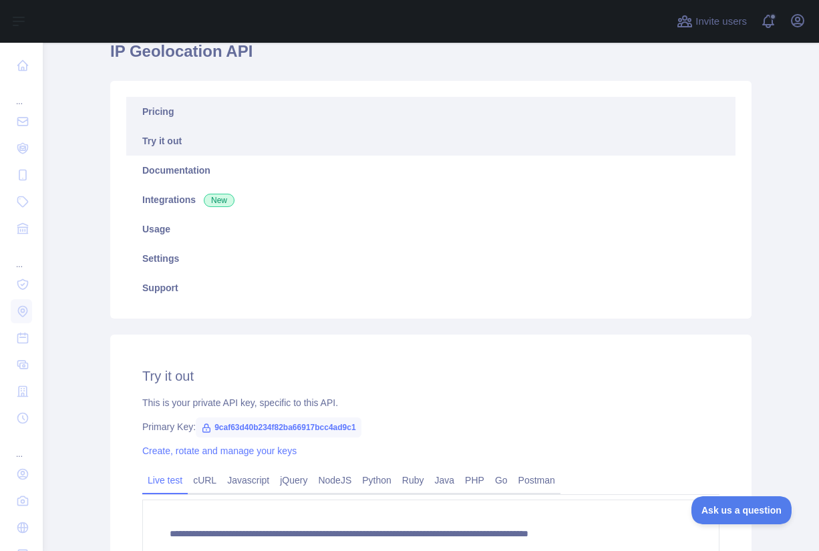
click at [178, 109] on link "Pricing" at bounding box center [430, 111] width 609 height 29
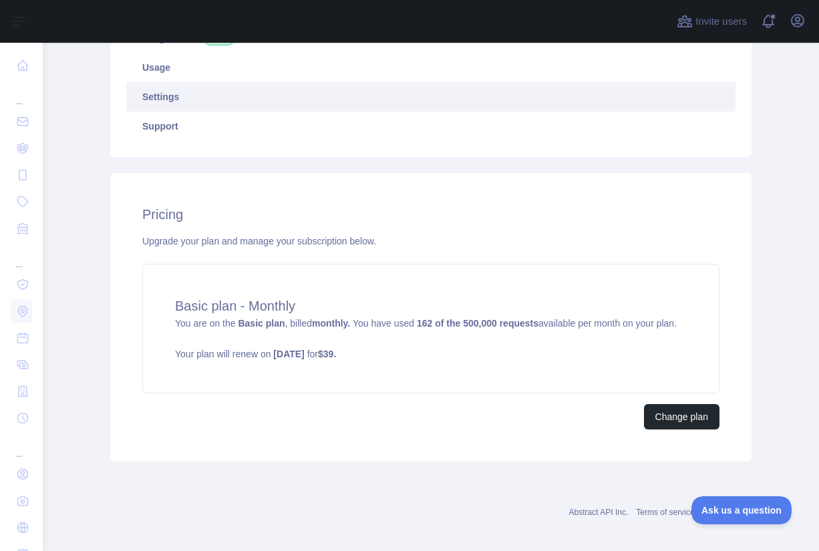
scroll to position [309, 0]
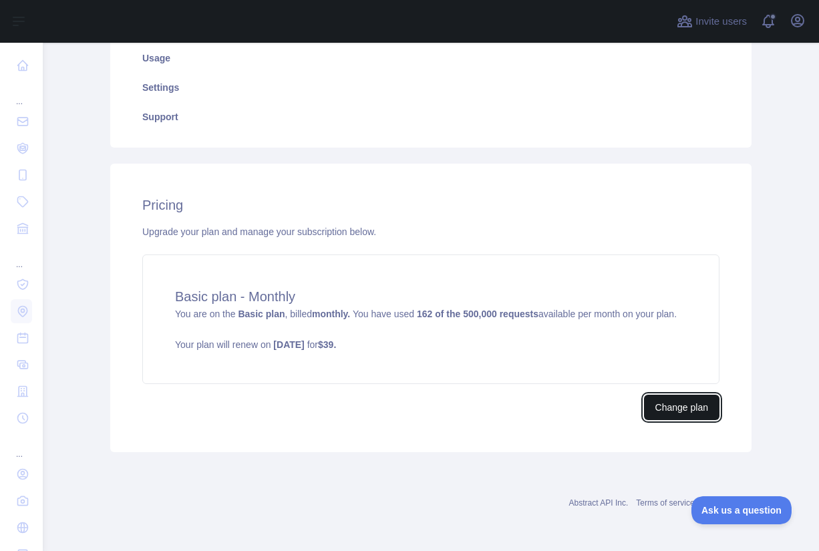
click at [677, 403] on button "Change plan" at bounding box center [681, 407] width 75 height 25
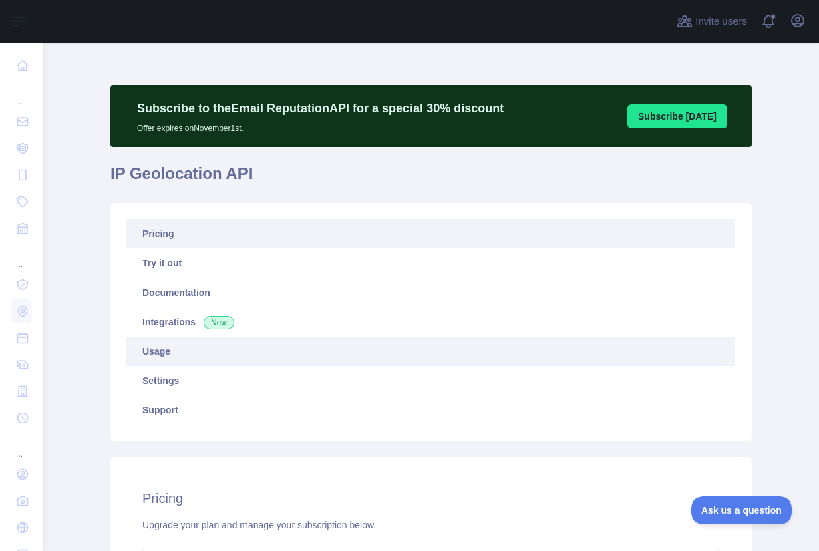
click at [195, 361] on link "Usage" at bounding box center [430, 351] width 609 height 29
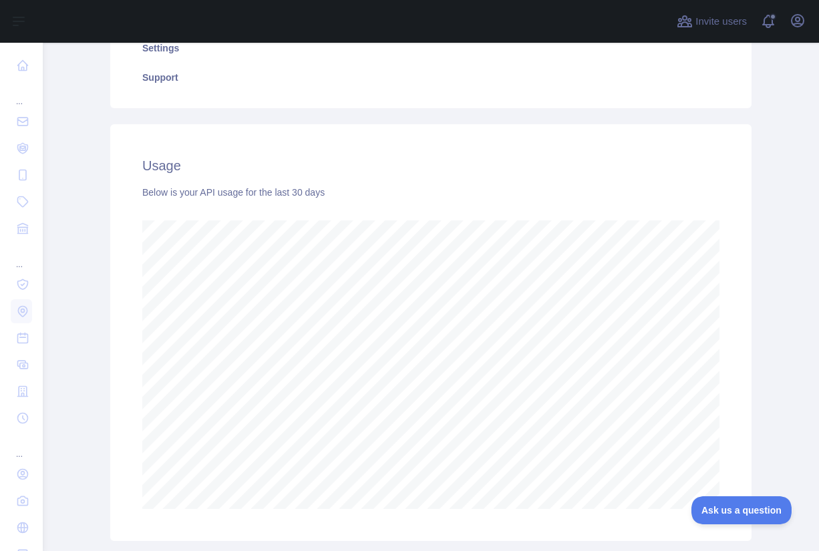
scroll to position [350, 0]
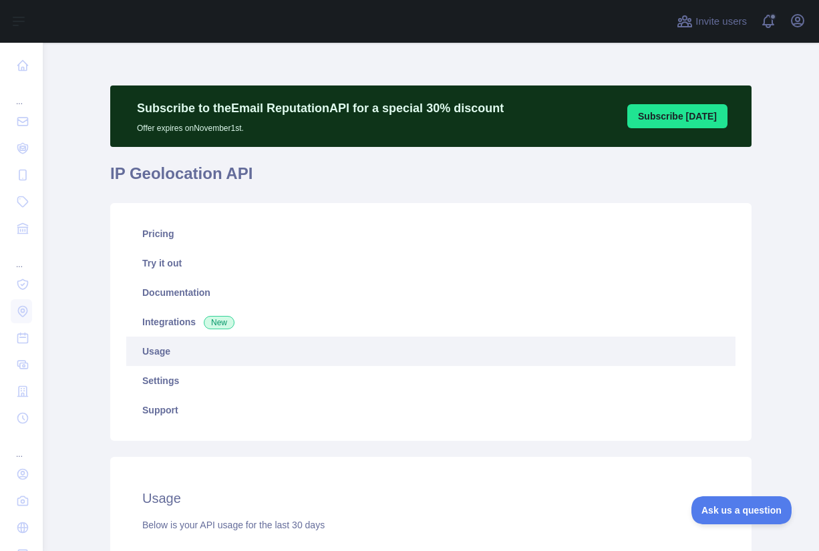
click at [166, 351] on link "Usage" at bounding box center [430, 351] width 609 height 29
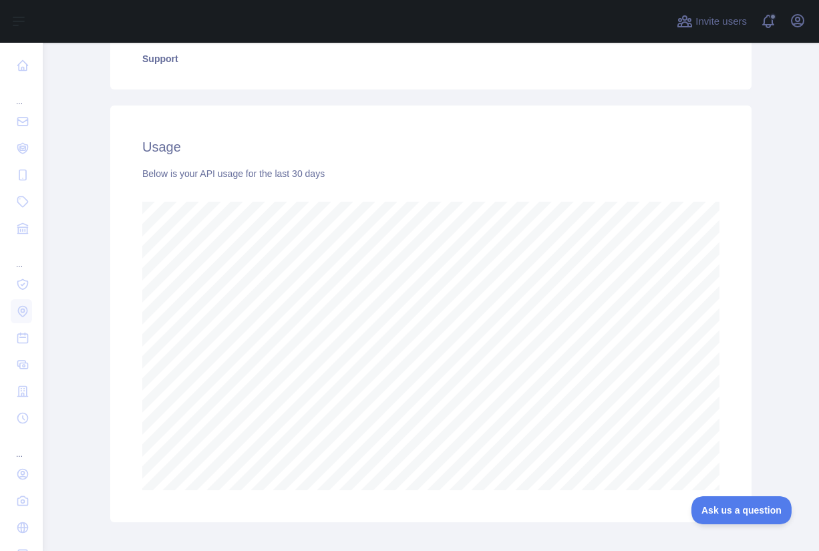
scroll to position [375, 0]
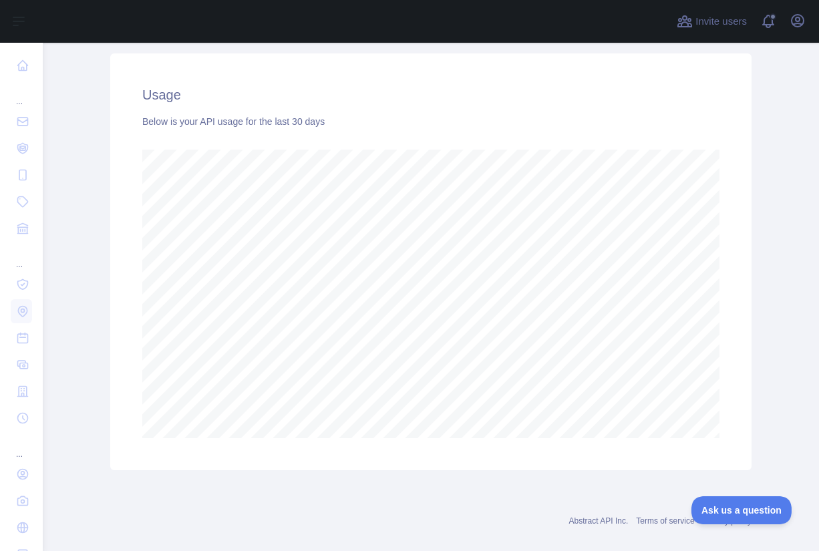
scroll to position [395, 0]
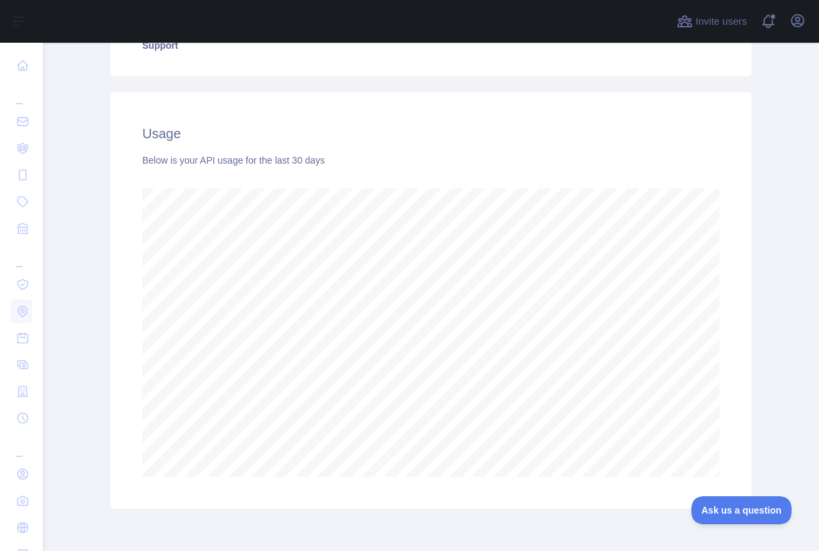
scroll to position [354, 0]
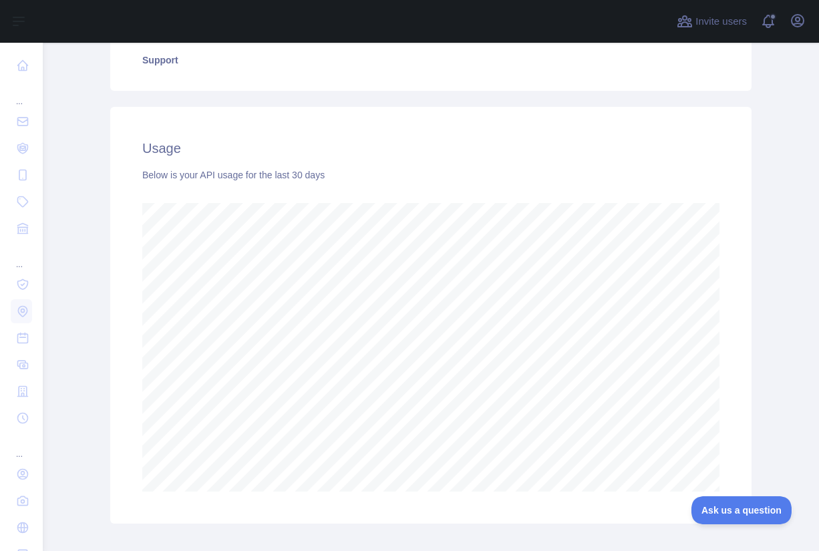
scroll to position [360, 0]
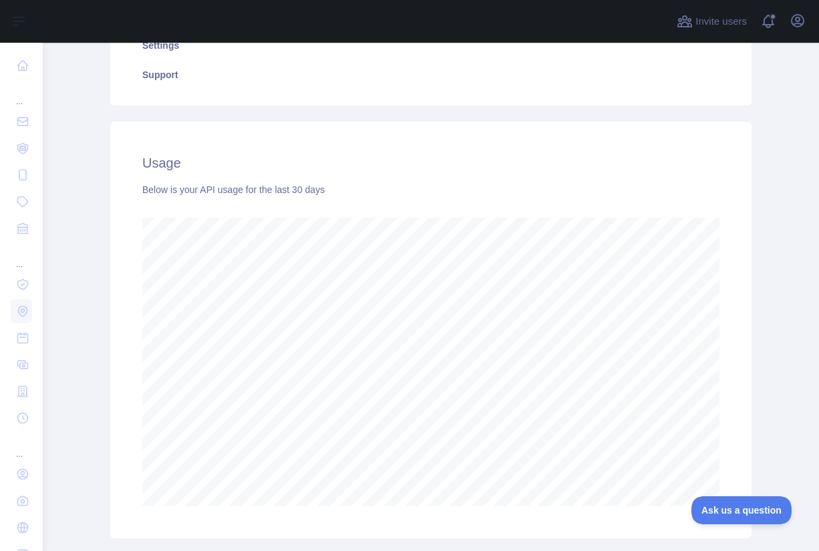
scroll to position [367, 0]
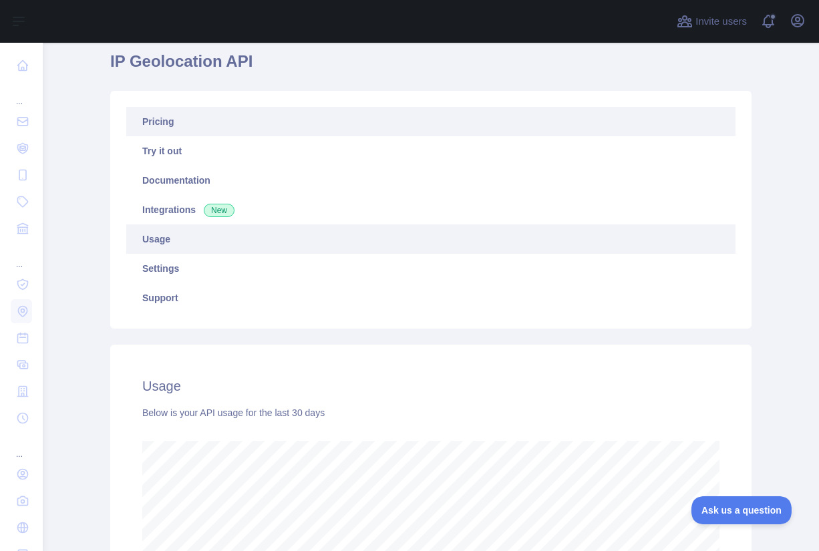
scroll to position [65, 0]
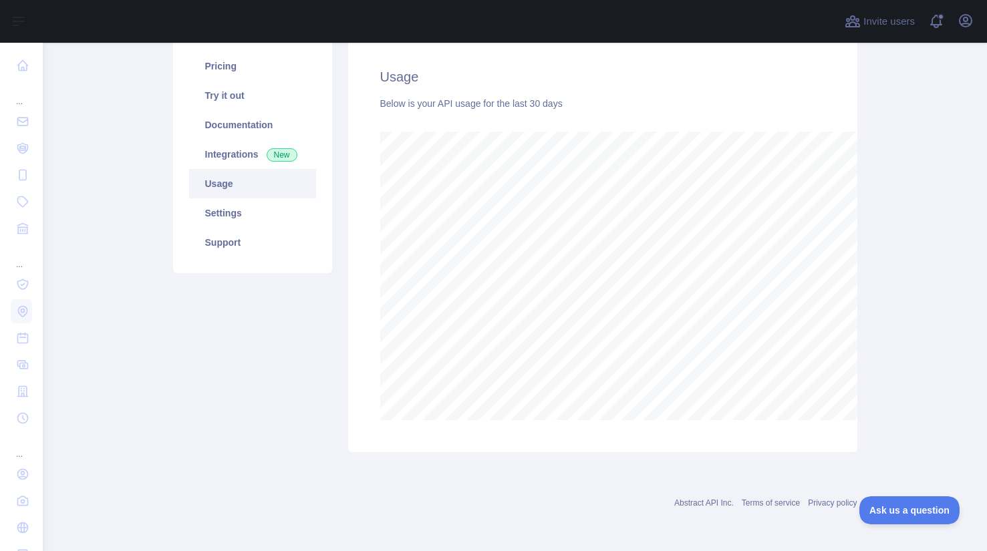
scroll to position [508, 944]
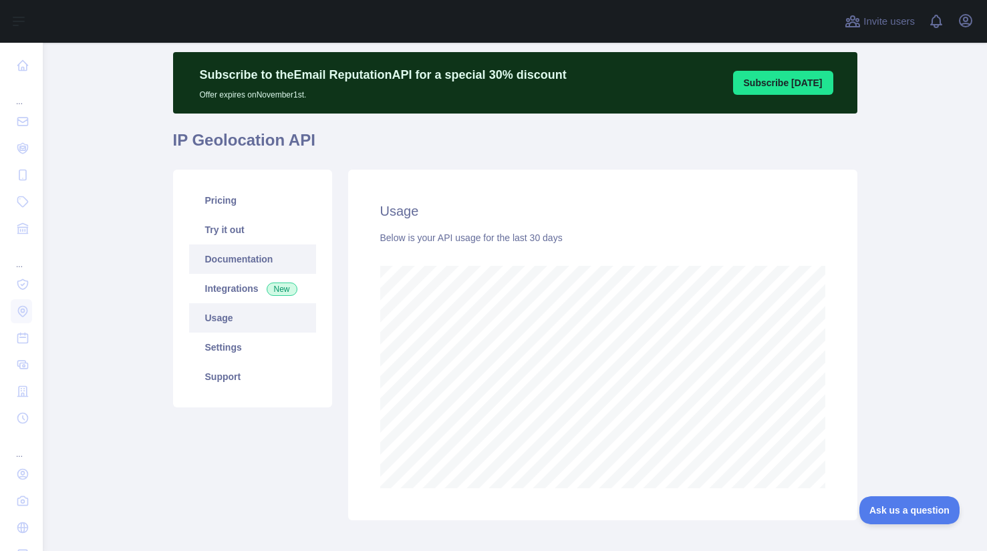
scroll to position [39, 0]
